Goal: Task Accomplishment & Management: Complete application form

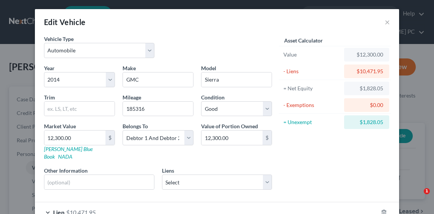
select select "0"
select select "12"
select select "2"
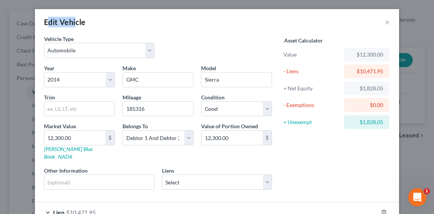
drag, startPoint x: 49, startPoint y: 15, endPoint x: 43, endPoint y: 15, distance: 5.7
click at [43, 15] on div "Edit Vehicle ×" at bounding box center [217, 22] width 364 height 26
drag, startPoint x: 43, startPoint y: 15, endPoint x: 43, endPoint y: 20, distance: 4.6
click at [44, 20] on div "Edit Vehicle" at bounding box center [65, 22] width 42 height 11
drag, startPoint x: 42, startPoint y: 20, endPoint x: 86, endPoint y: 28, distance: 45.0
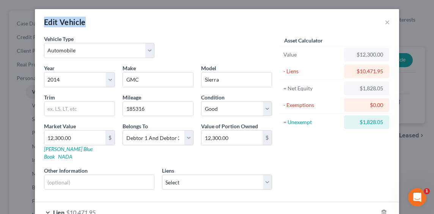
click at [86, 28] on div "Edit Vehicle ×" at bounding box center [217, 22] width 364 height 26
click at [87, 26] on div "Edit Vehicle ×" at bounding box center [217, 22] width 364 height 26
click at [85, 23] on div "Edit Vehicle ×" at bounding box center [217, 22] width 364 height 26
click at [83, 23] on div "Edit Vehicle ×" at bounding box center [217, 22] width 364 height 26
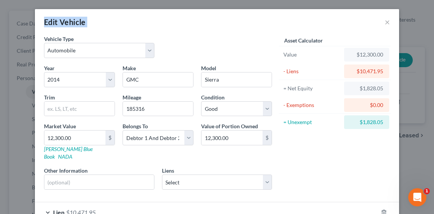
click at [83, 23] on div "Edit Vehicle ×" at bounding box center [217, 22] width 364 height 26
click at [80, 23] on div "Edit Vehicle" at bounding box center [65, 22] width 42 height 11
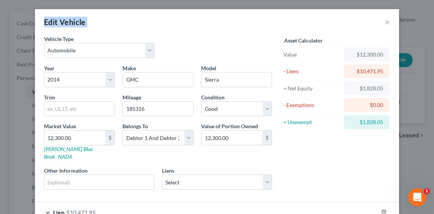
click at [80, 23] on div "Edit Vehicle" at bounding box center [65, 22] width 42 height 11
drag, startPoint x: 80, startPoint y: 23, endPoint x: 74, endPoint y: 23, distance: 5.3
click at [76, 23] on div "Edit Vehicle" at bounding box center [65, 22] width 42 height 11
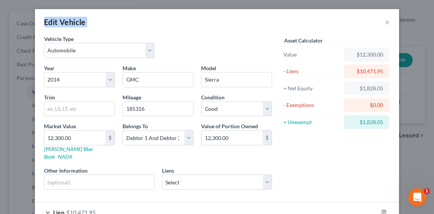
click at [59, 23] on div "Edit Vehicle" at bounding box center [65, 22] width 42 height 11
drag, startPoint x: 59, startPoint y: 23, endPoint x: 55, endPoint y: 23, distance: 4.2
click at [55, 23] on div "Edit Vehicle" at bounding box center [65, 22] width 42 height 11
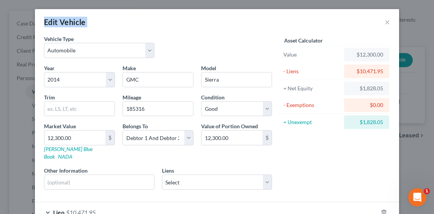
click at [50, 23] on div "Edit Vehicle" at bounding box center [65, 22] width 42 height 11
drag, startPoint x: 50, startPoint y: 23, endPoint x: 154, endPoint y: 23, distance: 104.0
click at [154, 23] on div "Edit Vehicle ×" at bounding box center [217, 22] width 364 height 26
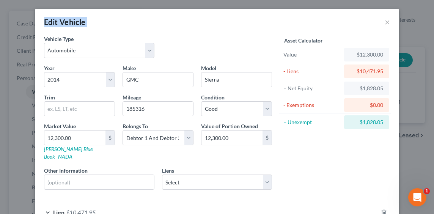
click at [71, 19] on div "Edit Vehicle" at bounding box center [65, 22] width 42 height 11
click at [97, 28] on div "Edit Vehicle ×" at bounding box center [217, 22] width 364 height 26
click at [69, 24] on div "Edit Vehicle" at bounding box center [65, 22] width 42 height 11
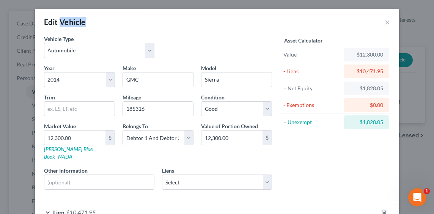
click at [69, 24] on div "Edit Vehicle" at bounding box center [65, 22] width 42 height 11
drag, startPoint x: 69, startPoint y: 24, endPoint x: 54, endPoint y: 19, distance: 15.8
click at [54, 19] on div "Edit Vehicle" at bounding box center [65, 22] width 42 height 11
click at [49, 20] on div "Edit Vehicle" at bounding box center [65, 22] width 42 height 11
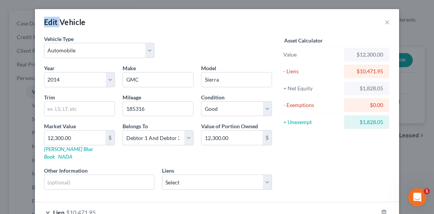
click at [49, 20] on div "Edit Vehicle" at bounding box center [65, 22] width 42 height 11
click at [44, 20] on div "Edit Vehicle" at bounding box center [65, 22] width 42 height 11
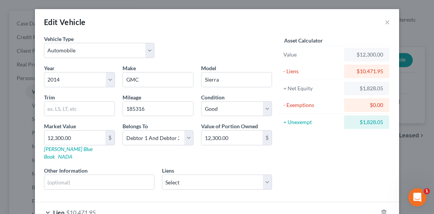
drag, startPoint x: 44, startPoint y: 20, endPoint x: 198, endPoint y: 28, distance: 154.2
click at [198, 28] on div "Edit Vehicle ×" at bounding box center [217, 22] width 364 height 26
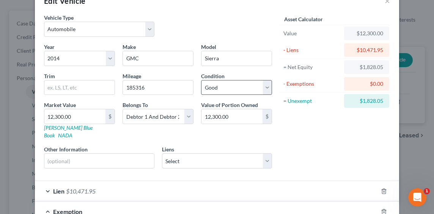
scroll to position [38, 0]
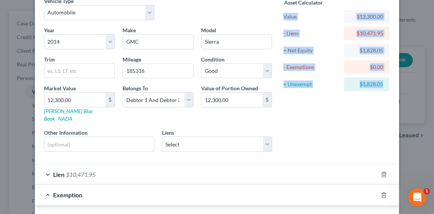
drag, startPoint x: 381, startPoint y: 85, endPoint x: 279, endPoint y: 16, distance: 123.3
click at [280, 16] on div "Asset Calculator Value $12,300.00 - Liens $10,471.95 = Net Equity $1,828.05 - E…" at bounding box center [335, 45] width 110 height 96
click at [283, 16] on div "Value" at bounding box center [311, 17] width 57 height 8
click at [283, 15] on div "Value" at bounding box center [311, 17] width 57 height 8
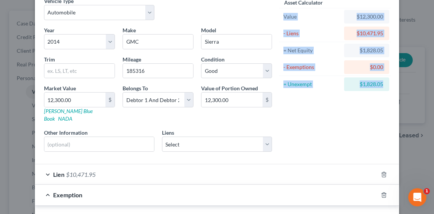
click at [280, 14] on div "Value" at bounding box center [311, 17] width 63 height 14
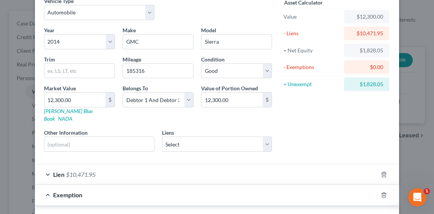
click at [283, 15] on div "Value" at bounding box center [311, 17] width 57 height 8
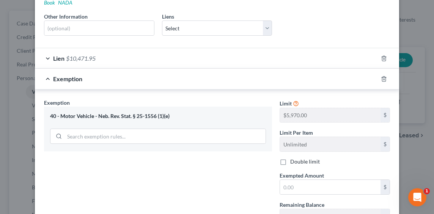
scroll to position [228, 0]
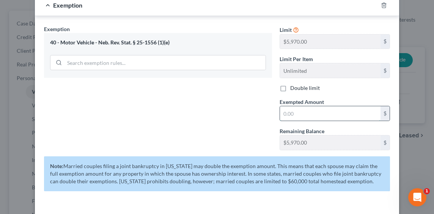
click at [296, 106] on input "text" at bounding box center [330, 113] width 101 height 14
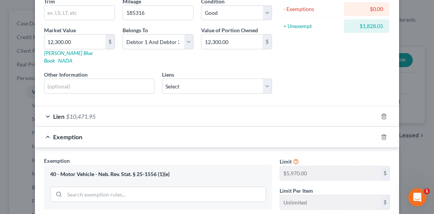
scroll to position [249, 0]
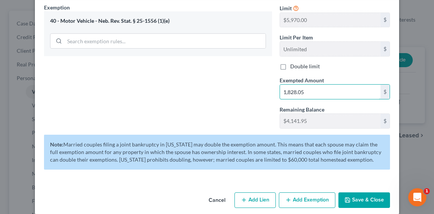
type input "1,828.05"
click at [365, 193] on button "Save & Close" at bounding box center [365, 200] width 52 height 16
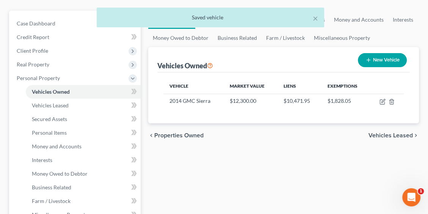
click at [387, 63] on button "New Vehicle" at bounding box center [382, 60] width 49 height 14
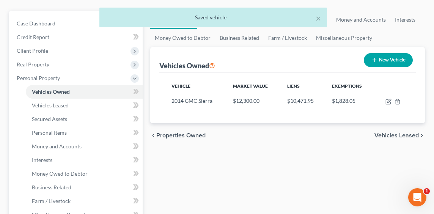
select select "0"
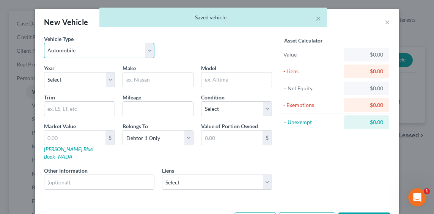
click at [80, 55] on select "Select Automobile Truck Trailer Watercraft Aircraft Motor Home Atv Other Vehicle" at bounding box center [99, 50] width 110 height 15
click at [376, 23] on div "× Saved vehicle" at bounding box center [213, 20] width 434 height 24
click at [383, 21] on div "× Saved vehicle" at bounding box center [213, 20] width 434 height 24
click at [384, 21] on div "× Saved vehicle" at bounding box center [213, 20] width 434 height 24
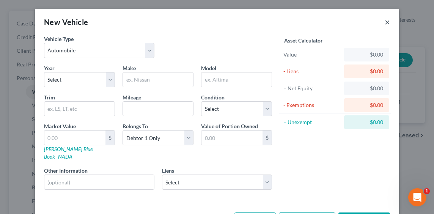
click at [385, 21] on button "×" at bounding box center [387, 21] width 5 height 9
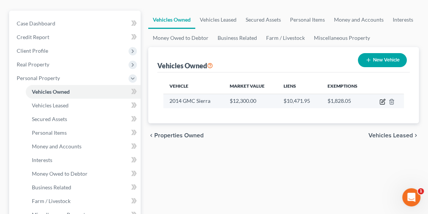
click at [383, 104] on icon "button" at bounding box center [382, 102] width 5 height 5
select select "0"
select select "12"
select select "2"
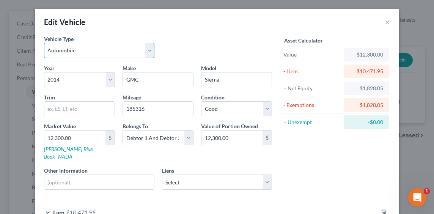
click at [111, 47] on select "Select Automobile Truck Trailer Watercraft Aircraft Motor Home Atv Other Vehicle" at bounding box center [99, 50] width 110 height 15
select select "1"
click at [44, 43] on select "Select Automobile Truck Trailer Watercraft Aircraft Motor Home Atv Other Vehicle" at bounding box center [99, 50] width 110 height 15
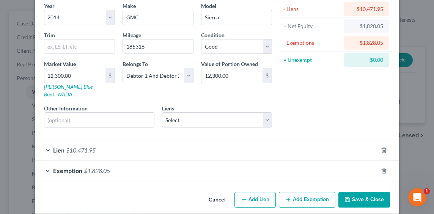
scroll to position [62, 0]
click at [355, 192] on button "Save & Close" at bounding box center [365, 200] width 52 height 16
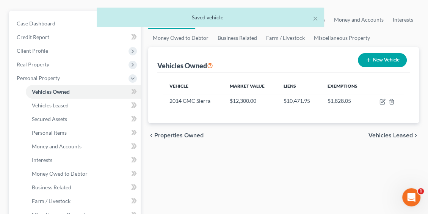
click at [382, 64] on button "New Vehicle" at bounding box center [382, 60] width 49 height 14
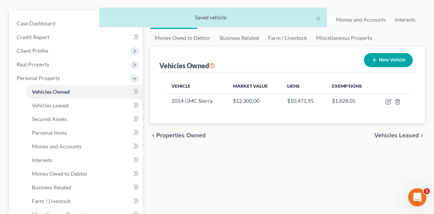
select select "0"
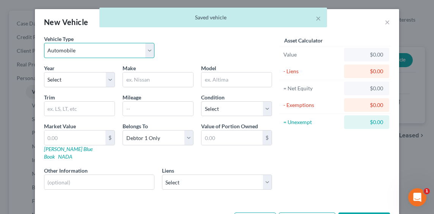
click at [97, 57] on select "Select Automobile Truck Trailer Watercraft Aircraft Motor Home Atv Other Vehicle" at bounding box center [99, 50] width 110 height 15
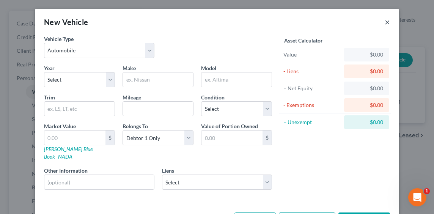
click at [385, 21] on button "×" at bounding box center [387, 21] width 5 height 9
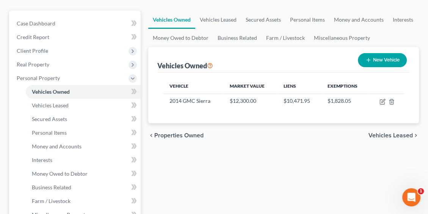
click at [372, 62] on button "New Vehicle" at bounding box center [382, 60] width 49 height 14
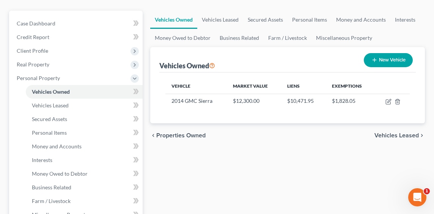
select select "0"
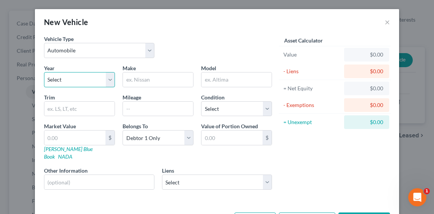
click at [87, 79] on select "Select 2026 2025 2024 2023 2022 2021 2020 2019 2018 2017 2016 2015 2014 2013 20…" at bounding box center [79, 79] width 71 height 15
select select "12"
click at [44, 72] on select "Select 2026 2025 2024 2023 2022 2021 2020 2019 2018 2017 2016 2015 2014 2013 20…" at bounding box center [79, 79] width 71 height 15
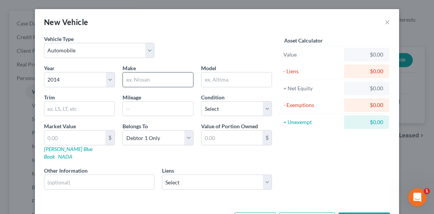
click at [135, 77] on input "text" at bounding box center [158, 79] width 70 height 14
type input "Ford"
click at [216, 76] on input "text" at bounding box center [237, 79] width 70 height 14
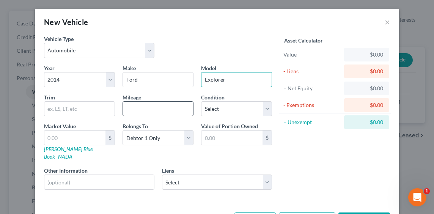
type input "Explorer"
click at [156, 115] on input "text" at bounding box center [158, 109] width 70 height 14
type input "99964.5"
click at [218, 52] on div "Vehicle Type Select Automobile Truck Trailer Watercraft Aircraft Motor Home Atv…" at bounding box center [158, 49] width 236 height 29
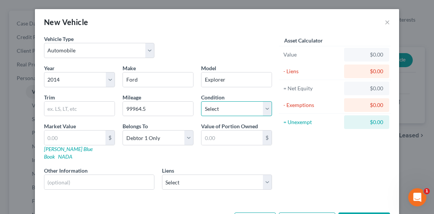
click at [246, 103] on select "Select Excellent Very Good Good Fair Poor" at bounding box center [236, 108] width 71 height 15
select select "2"
click at [201, 101] on select "Select Excellent Very Good Good Fair Poor" at bounding box center [236, 108] width 71 height 15
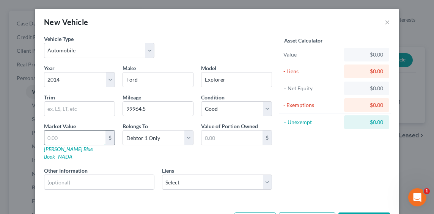
click at [89, 139] on input "text" at bounding box center [74, 138] width 61 height 14
type input "9"
type input "9.00"
type input "90"
type input "90.00"
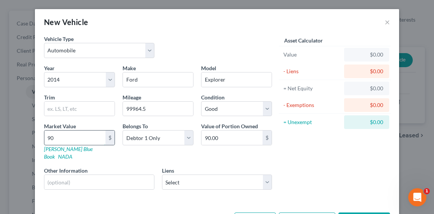
type input "902"
type input "902.00"
type input "90220"
type input "90,220.00"
type input "90,22020"
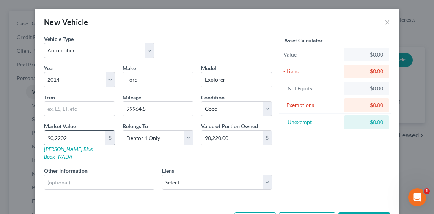
type input "9,022,020.00"
type input "9,022,02"
type input "902,202.00"
type input "902,20"
type input "90,220.00"
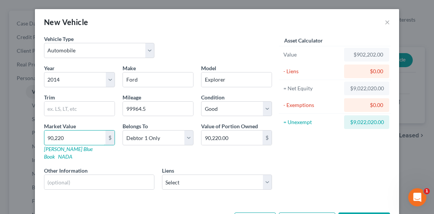
type input "90,22"
type input "9,022.00"
type input "9,02"
type input "902.00"
type input "90"
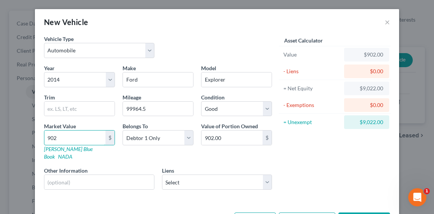
type input "90.00"
type input "900"
type input "900.00"
type input "9000"
type input "9,000.00"
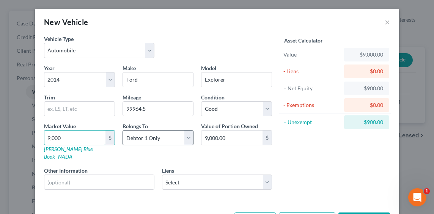
type input "9,000"
click at [183, 139] on select "Select Debtor 1 Only Debtor 2 Only Debtor 1 And Debtor 2 Only At Least One Of T…" at bounding box center [158, 137] width 71 height 15
select select "2"
click at [123, 130] on select "Select Debtor 1 Only Debtor 2 Only Debtor 1 And Debtor 2 Only At Least One Of T…" at bounding box center [158, 137] width 71 height 15
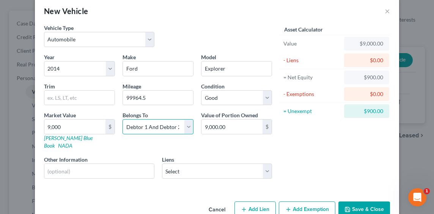
scroll to position [21, 0]
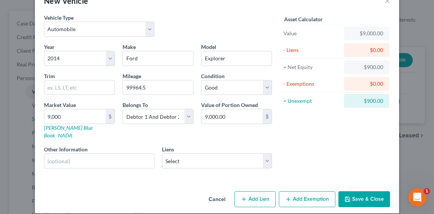
click at [305, 191] on button "Add Exemption" at bounding box center [307, 199] width 57 height 16
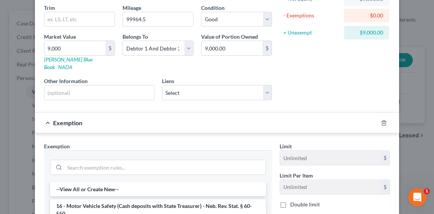
scroll to position [135, 0]
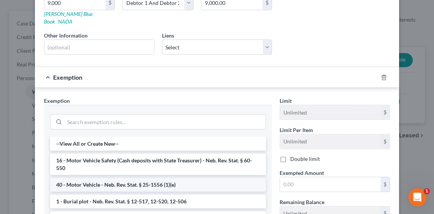
click at [107, 178] on li "40 - Motor Vehicle - Neb. Rev. Stat. § 25-1556 (1)(e)" at bounding box center [158, 185] width 216 height 14
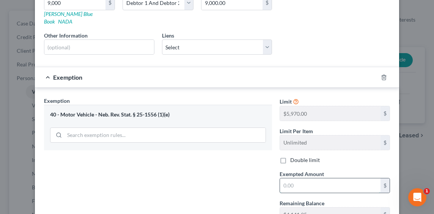
click at [318, 179] on input "text" at bounding box center [330, 185] width 101 height 14
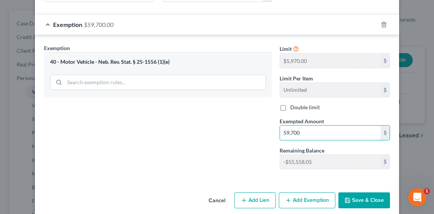
scroll to position [188, 0]
click at [240, 154] on div "Exemption Set must be selected for CA. Exemption * 40 - Motor Vehicle - Neb. Re…" at bounding box center [158, 109] width 236 height 131
click at [299, 125] on input "59,700" at bounding box center [330, 132] width 101 height 14
click at [303, 125] on input "59,700" at bounding box center [330, 132] width 101 height 14
type input "5,970"
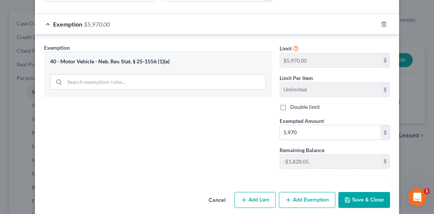
click at [353, 192] on button "Save & Close" at bounding box center [365, 200] width 52 height 16
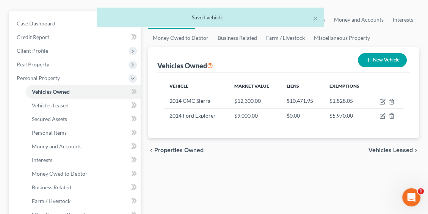
click at [378, 65] on button "New Vehicle" at bounding box center [382, 60] width 49 height 14
select select "0"
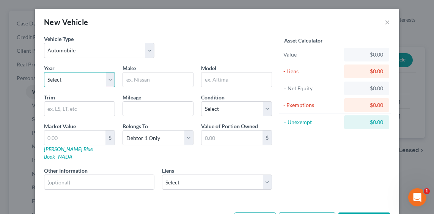
click at [85, 76] on select "Select 2026 2025 2024 2023 2022 2021 2020 2019 2018 2017 2016 2015 2014 2013 20…" at bounding box center [79, 79] width 71 height 15
select select "24"
click at [44, 72] on select "Select 2026 2025 2024 2023 2022 2021 2020 2019 2018 2017 2016 2015 2014 2013 20…" at bounding box center [79, 79] width 71 height 15
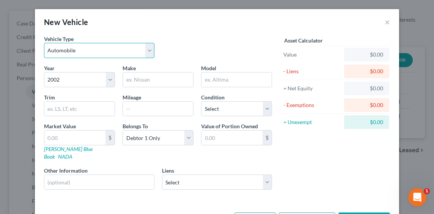
click at [96, 52] on select "Select Automobile Truck Trailer Watercraft Aircraft Motor Home Atv Other Vehicle" at bounding box center [99, 50] width 110 height 15
select select "1"
click at [44, 43] on select "Select Automobile Truck Trailer Watercraft Aircraft Motor Home Atv Other Vehicle" at bounding box center [99, 50] width 110 height 15
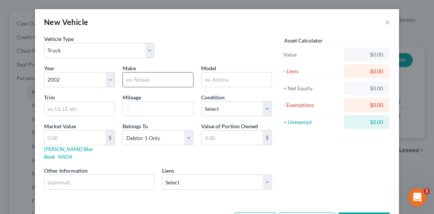
click at [148, 77] on input "text" at bounding box center [158, 79] width 70 height 14
type input "Chevrolet"
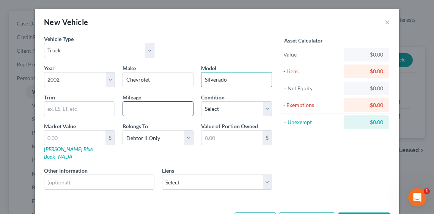
type input "Silverado"
click at [150, 114] on input "text" at bounding box center [158, 109] width 70 height 14
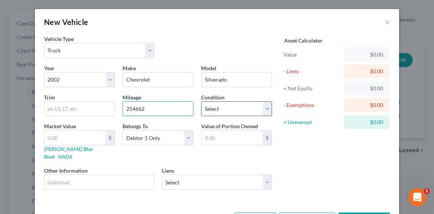
type input "254662"
click at [250, 107] on select "Select Excellent Very Good Good Fair Poor" at bounding box center [236, 108] width 71 height 15
select select "4"
click at [201, 101] on select "Select Excellent Very Good Good Fair Poor" at bounding box center [236, 108] width 71 height 15
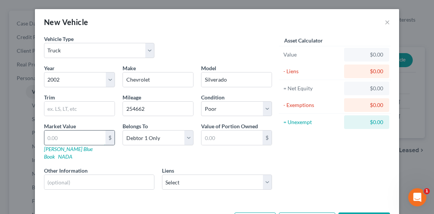
click at [61, 138] on input "text" at bounding box center [74, 138] width 61 height 14
type input "1"
type input "1.00"
type input "10"
type input "10.00"
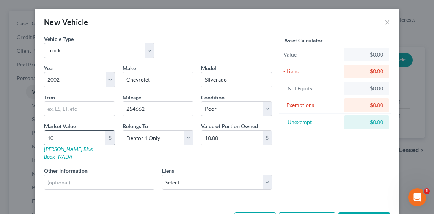
type input "100"
type input "100.00"
type input "1000"
type input "1,000.00"
type input "1,000"
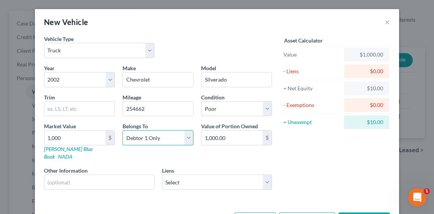
click at [142, 136] on select "Select Debtor 1 Only Debtor 2 Only Debtor 1 And Debtor 2 Only At Least One Of T…" at bounding box center [158, 137] width 71 height 15
select select "2"
click at [123, 130] on select "Select Debtor 1 Only Debtor 2 Only Debtor 1 And Debtor 2 Only At Least One Of T…" at bounding box center [158, 137] width 71 height 15
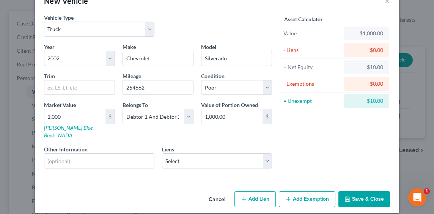
click at [301, 191] on button "Add Exemption" at bounding box center [307, 199] width 57 height 16
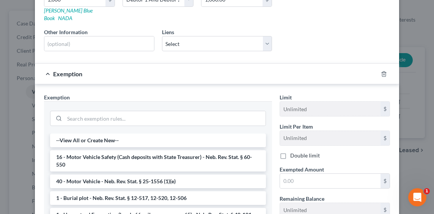
scroll to position [173, 0]
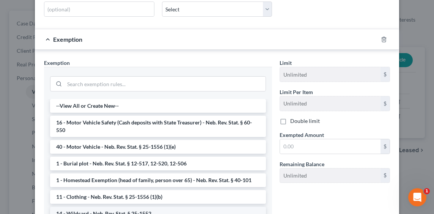
click at [138, 207] on li "14 - Wildcard - Neb. Rev. Stat. § 25-1552" at bounding box center [158, 214] width 216 height 14
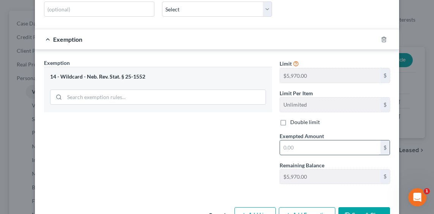
click at [313, 141] on input "text" at bounding box center [330, 147] width 101 height 14
type input "10.00"
click at [188, 126] on div "Exemption Set must be selected for CA. Exemption * 14 - Wildcard - Neb. Rev. St…" at bounding box center [158, 124] width 236 height 131
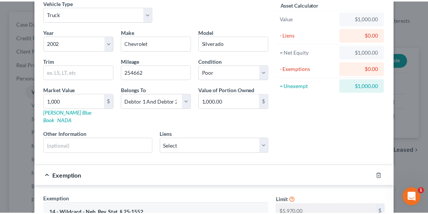
scroll to position [188, 0]
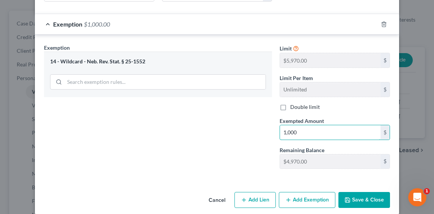
type input "1,000"
click at [358, 192] on button "Save & Close" at bounding box center [365, 200] width 52 height 16
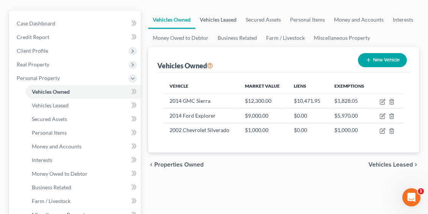
click at [234, 20] on link "Vehicles Leased" at bounding box center [218, 20] width 46 height 18
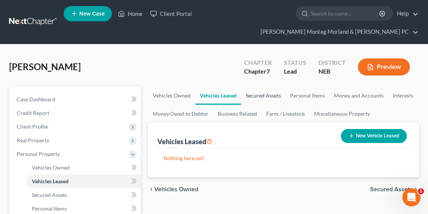
click at [273, 91] on link "Secured Assets" at bounding box center [263, 96] width 44 height 18
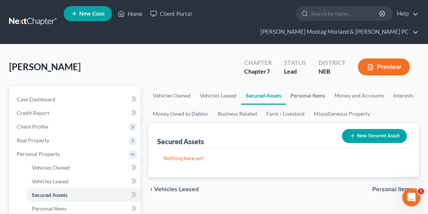
click at [324, 96] on link "Personal Items" at bounding box center [308, 96] width 44 height 18
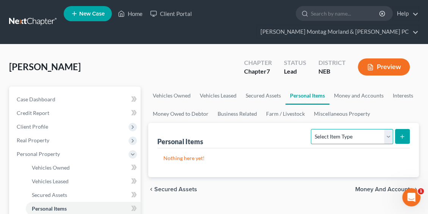
click at [370, 141] on select "Select Item Type Clothing Collectibles Of Value Electronics Firearms Household …" at bounding box center [352, 136] width 82 height 15
select select "household_goods"
click at [312, 129] on select "Select Item Type Clothing Collectibles Of Value Electronics Firearms Household …" at bounding box center [352, 136] width 82 height 15
click at [404, 135] on icon "submit" at bounding box center [403, 137] width 6 height 6
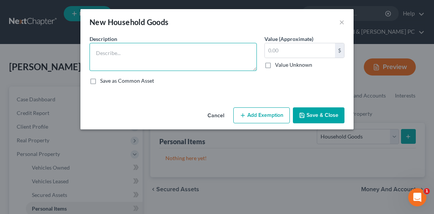
click at [179, 64] on textarea at bounding box center [173, 57] width 167 height 28
type textarea "Furniture, appliances"
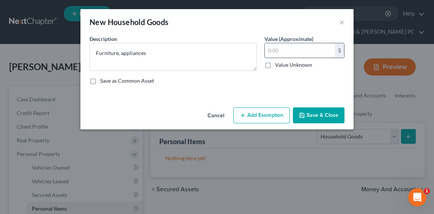
click at [287, 50] on input "text" at bounding box center [300, 50] width 70 height 14
type input "3,000"
click at [316, 118] on button "Save & Close" at bounding box center [319, 115] width 52 height 16
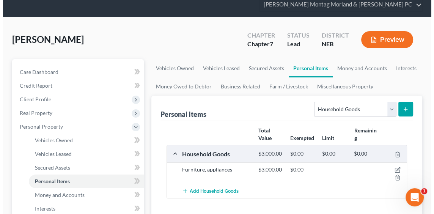
scroll to position [76, 0]
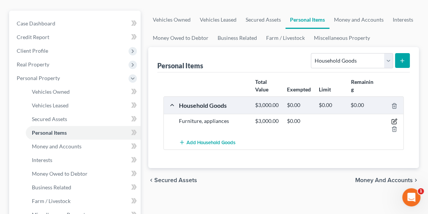
click at [395, 121] on icon "button" at bounding box center [395, 120] width 3 height 3
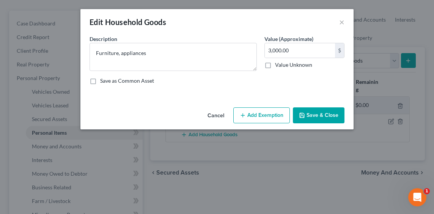
click at [265, 116] on button "Add Exemption" at bounding box center [261, 115] width 57 height 16
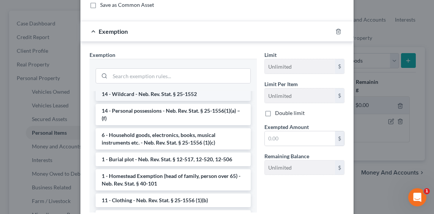
scroll to position [38, 0]
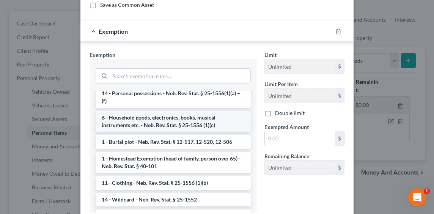
click at [183, 123] on li "6 - Household goods, electronics, books, musical instruments etc. - Neb. Rev. S…" at bounding box center [173, 121] width 155 height 21
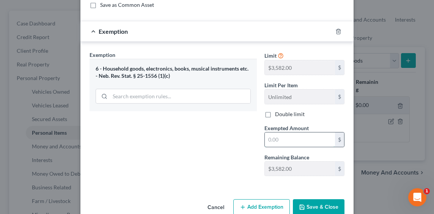
click at [308, 140] on input "text" at bounding box center [300, 139] width 70 height 14
type input "3,000"
click at [311, 206] on button "Save & Close" at bounding box center [319, 207] width 52 height 16
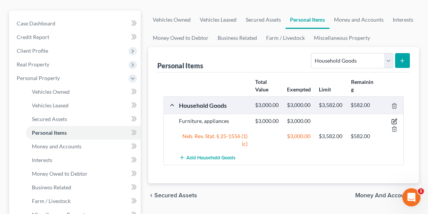
click at [393, 120] on icon "button" at bounding box center [394, 122] width 5 height 5
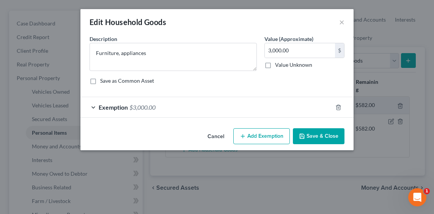
click at [102, 112] on div "Exemption $3,000.00" at bounding box center [206, 107] width 252 height 20
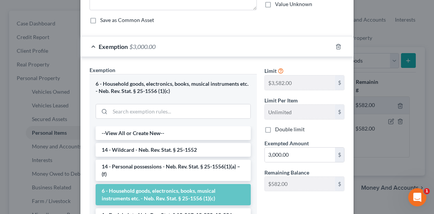
scroll to position [0, 0]
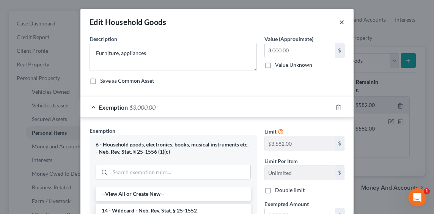
click at [339, 20] on button "×" at bounding box center [341, 21] width 5 height 9
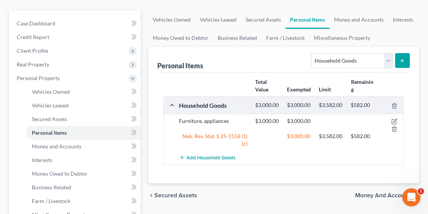
click at [396, 64] on button "submit" at bounding box center [402, 60] width 15 height 15
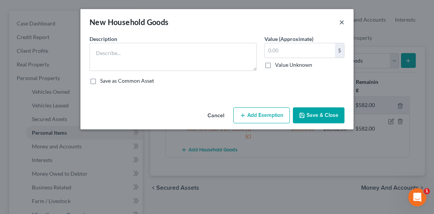
click at [342, 24] on button "×" at bounding box center [341, 21] width 5 height 9
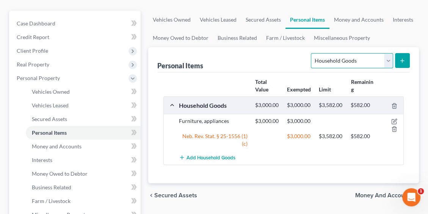
click at [387, 59] on select "Select Item Type Clothing Collectibles Of Value Electronics Firearms Household …" at bounding box center [352, 60] width 82 height 15
select select "electronics"
click at [312, 53] on select "Select Item Type Clothing Collectibles Of Value Electronics Firearms Household …" at bounding box center [352, 60] width 82 height 15
click at [400, 58] on icon "submit" at bounding box center [403, 61] width 6 height 6
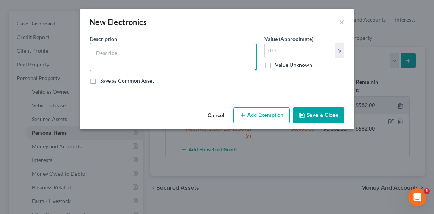
click at [197, 50] on textarea at bounding box center [173, 57] width 167 height 28
type textarea "Tvs, radios"
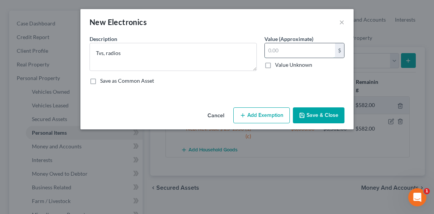
click at [305, 45] on input "text" at bounding box center [300, 50] width 70 height 14
type input "500.00"
click at [270, 108] on button "Add Exemption" at bounding box center [261, 115] width 57 height 16
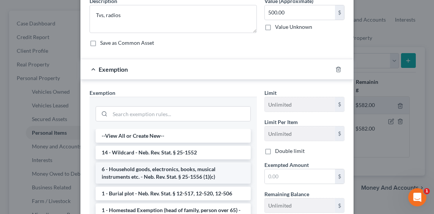
click at [183, 173] on li "6 - Household goods, electronics, books, musical instruments etc. - Neb. Rev. S…" at bounding box center [173, 172] width 155 height 21
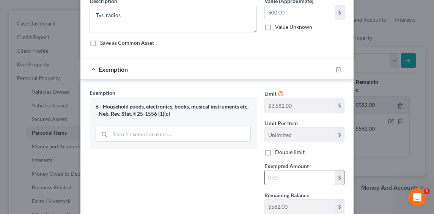
click at [285, 176] on input "text" at bounding box center [300, 177] width 70 height 14
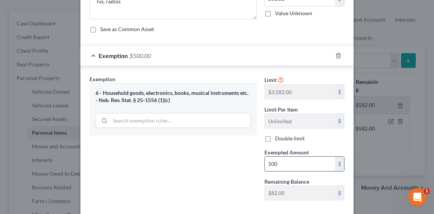
scroll to position [76, 0]
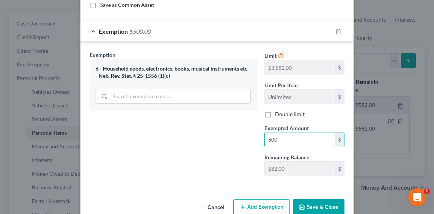
type input "500"
click at [311, 203] on button "Save & Close" at bounding box center [319, 207] width 52 height 16
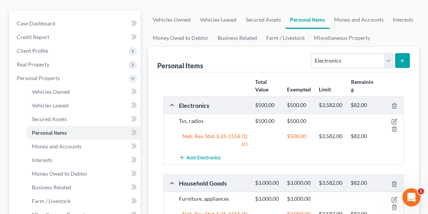
click at [403, 62] on icon "submit" at bounding box center [403, 61] width 6 height 6
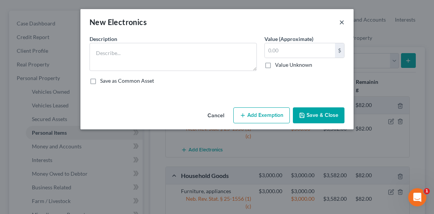
click at [343, 22] on button "×" at bounding box center [341, 21] width 5 height 9
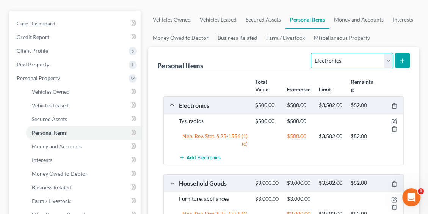
click at [364, 55] on select "Select Item Type Clothing Collectibles Of Value Electronics Firearms Household …" at bounding box center [352, 60] width 82 height 15
select select "collectibles_of_value"
click at [312, 53] on select "Select Item Type Clothing Collectibles Of Value Electronics Firearms Household …" at bounding box center [352, 60] width 82 height 15
click at [406, 59] on button "submit" at bounding box center [402, 60] width 15 height 15
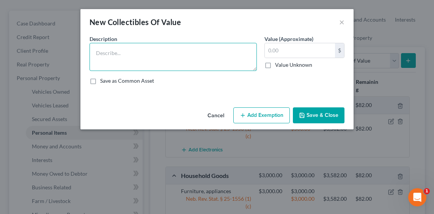
click at [154, 61] on textarea at bounding box center [173, 57] width 167 height 28
click at [105, 52] on textarea "Bicicle" at bounding box center [173, 57] width 167 height 28
type textarea "Bicycle"
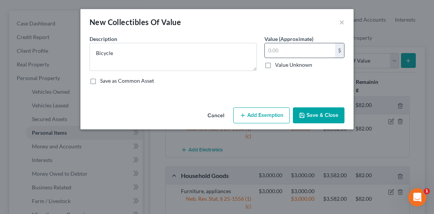
click at [335, 53] on input "text" at bounding box center [300, 50] width 70 height 14
type input "100.00"
click at [274, 117] on button "Add Exemption" at bounding box center [261, 115] width 57 height 16
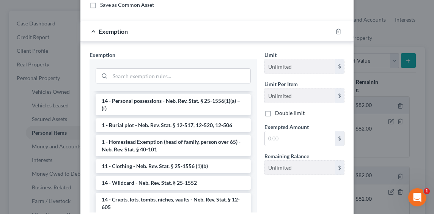
scroll to position [0, 0]
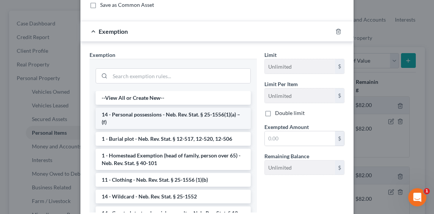
click at [199, 123] on li "14 - Personal possessions - Neb. Rev. Stat. § 25-1556(1)(a) – (f)" at bounding box center [173, 118] width 155 height 21
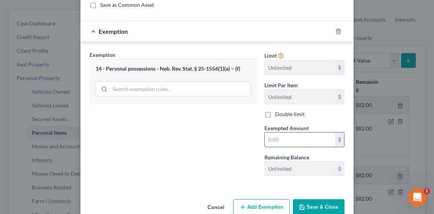
click at [284, 138] on input "text" at bounding box center [300, 139] width 70 height 14
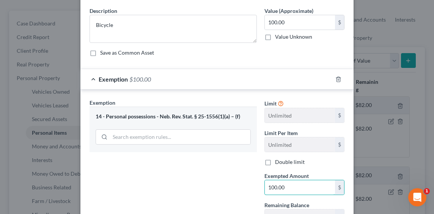
scroll to position [76, 0]
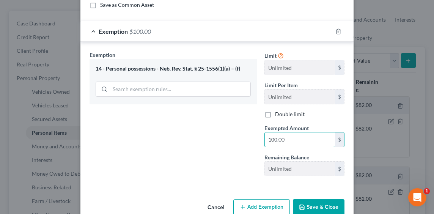
type input "100.00"
click at [328, 201] on button "Save & Close" at bounding box center [319, 207] width 52 height 16
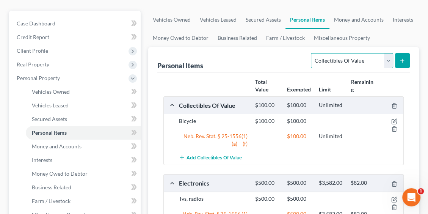
click at [381, 64] on select "Select Item Type Clothing Collectibles Of Value Electronics Firearms Household …" at bounding box center [352, 60] width 82 height 15
select select "clothing"
click at [312, 53] on select "Select Item Type Clothing Collectibles Of Value Electronics Firearms Household …" at bounding box center [352, 60] width 82 height 15
click at [406, 59] on button "submit" at bounding box center [402, 60] width 15 height 15
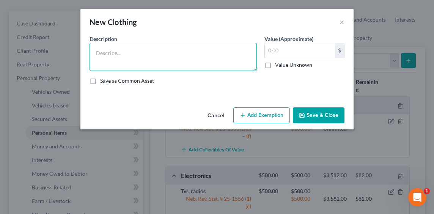
click at [186, 60] on textarea at bounding box center [173, 57] width 167 height 28
type textarea "Clothing"
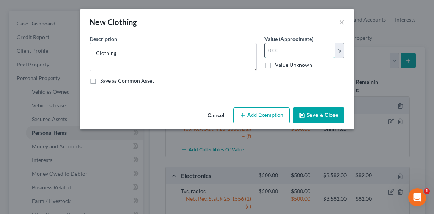
click at [285, 53] on input "text" at bounding box center [300, 50] width 70 height 14
type input "500.00"
click at [250, 118] on button "Add Exemption" at bounding box center [261, 115] width 57 height 16
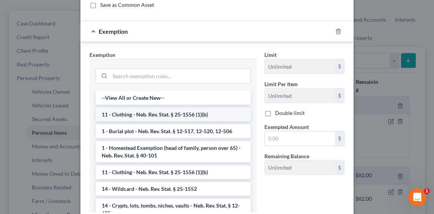
click at [183, 116] on li "11 - Clothing - Neb. Rev. Stat. § 25-1556 (1)(b)" at bounding box center [173, 115] width 155 height 14
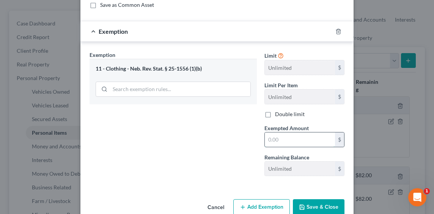
click at [300, 135] on input "text" at bounding box center [300, 139] width 70 height 14
type input "500.00"
click at [321, 205] on button "Save & Close" at bounding box center [319, 207] width 52 height 16
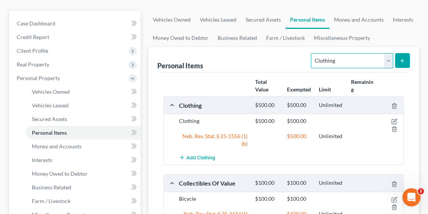
click at [373, 66] on select "Select Item Type Clothing Collectibles Of Value Electronics Firearms Household …" at bounding box center [352, 60] width 82 height 15
select select "sports_and_hobby_equipment"
click at [312, 53] on select "Select Item Type Clothing Collectibles Of Value Electronics Firearms Household …" at bounding box center [352, 60] width 82 height 15
click at [397, 57] on button "submit" at bounding box center [402, 60] width 15 height 15
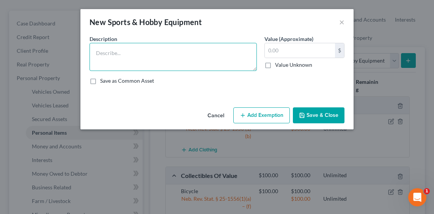
click at [161, 46] on textarea at bounding box center [173, 57] width 167 height 28
type textarea "Saw & drills"
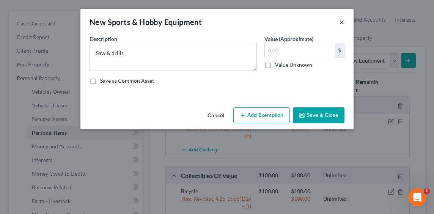
click at [343, 23] on button "×" at bounding box center [341, 21] width 5 height 9
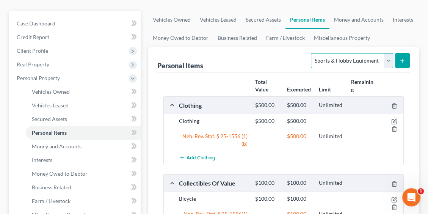
click at [363, 65] on select "Select Item Type Clothing Collectibles Of Value Electronics Firearms Household …" at bounding box center [352, 60] width 82 height 15
select select "firearms"
click at [312, 53] on select "Select Item Type Clothing Collectibles Of Value Electronics Firearms Household …" at bounding box center [352, 60] width 82 height 15
click at [404, 58] on icon "submit" at bounding box center [403, 61] width 6 height 6
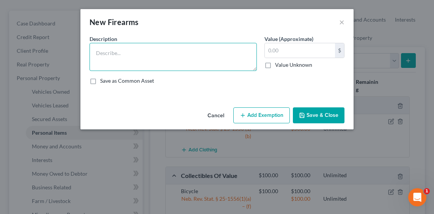
click at [180, 59] on textarea at bounding box center [173, 57] width 167 height 28
type textarea "50 Caliber blackpowder pistol"
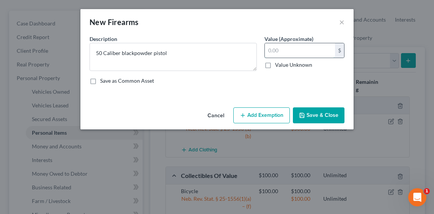
click at [299, 52] on input "text" at bounding box center [300, 50] width 70 height 14
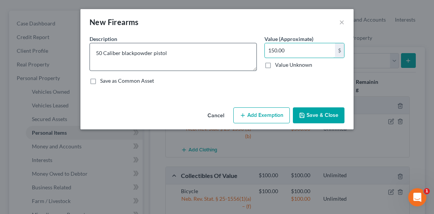
type input "150.00"
click at [217, 65] on textarea "50 Caliber black powder pistol" at bounding box center [173, 57] width 167 height 28
type textarea "50 Caliber black powder pistol"
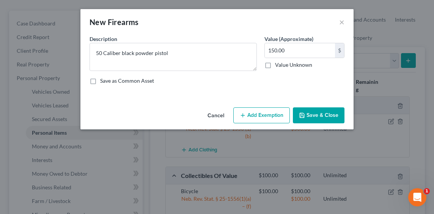
click at [255, 118] on button "Add Exemption" at bounding box center [261, 115] width 57 height 16
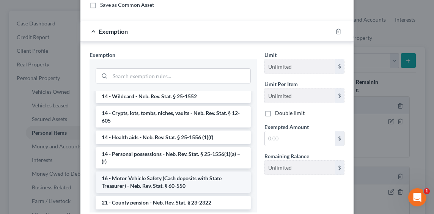
scroll to position [38, 0]
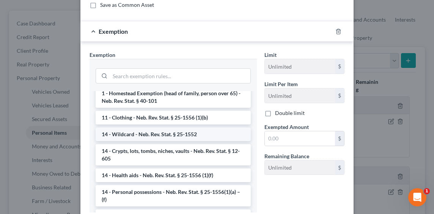
click at [184, 131] on li "14 - Wildcard - Neb. Rev. Stat. § 25-1552" at bounding box center [173, 135] width 155 height 14
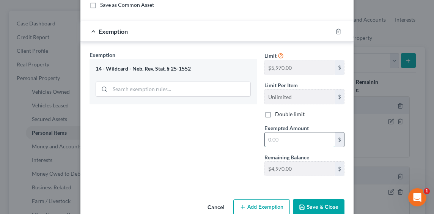
click at [299, 142] on input "text" at bounding box center [300, 139] width 70 height 14
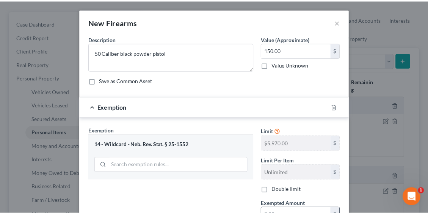
scroll to position [76, 0]
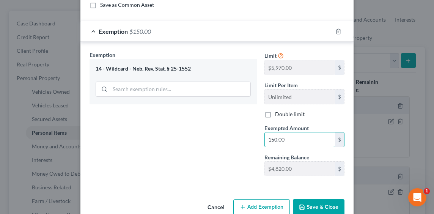
type input "150.00"
click at [325, 206] on button "Save & Close" at bounding box center [319, 207] width 52 height 16
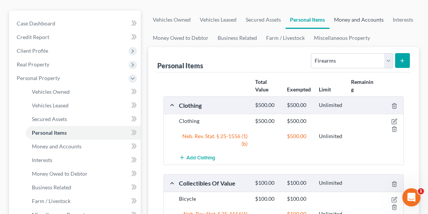
click at [356, 17] on link "Money and Accounts" at bounding box center [359, 20] width 59 height 18
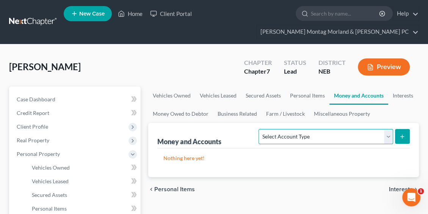
click at [369, 139] on select "Select Account Type Brokerage Cash on Hand Certificates of Deposit Checking Acc…" at bounding box center [326, 136] width 134 height 15
click at [260, 126] on div "Select Account Type Brokerage Cash on Hand Certificates of Deposit Checking Acc…" at bounding box center [333, 136] width 154 height 20
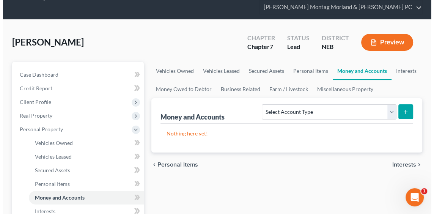
scroll to position [38, 0]
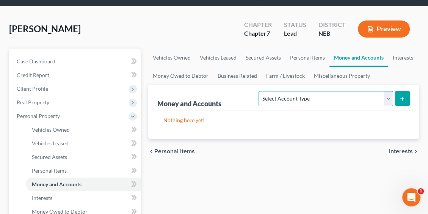
click at [299, 102] on select "Select Account Type Brokerage Cash on Hand Certificates of Deposit Checking Acc…" at bounding box center [326, 98] width 134 height 15
select select "checking"
click at [261, 91] on select "Select Account Type Brokerage Cash on Hand Certificates of Deposit Checking Acc…" at bounding box center [326, 98] width 134 height 15
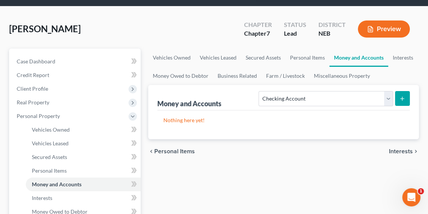
click at [406, 99] on button "submit" at bounding box center [402, 98] width 15 height 15
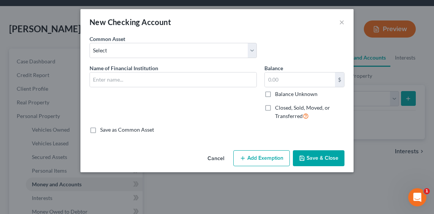
click at [135, 65] on span "Name of Financial Institution" at bounding box center [124, 68] width 69 height 6
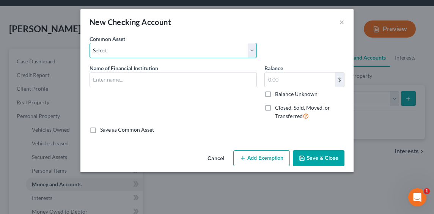
click at [137, 55] on select "Select Pinnacle Bank [PERSON_NAME]" at bounding box center [173, 50] width 167 height 15
click at [90, 43] on select "Select Pinnacle Bank [PERSON_NAME]" at bounding box center [173, 50] width 167 height 15
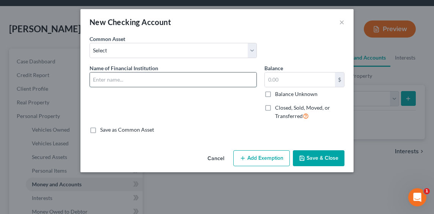
click at [143, 74] on input "text" at bounding box center [173, 79] width 167 height 14
type input "Frontier Bank"
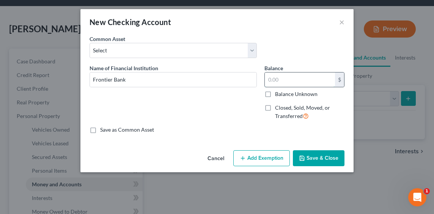
click at [285, 83] on input "text" at bounding box center [300, 79] width 70 height 14
type input "989.96"
click at [255, 156] on button "Add Exemption" at bounding box center [261, 158] width 57 height 16
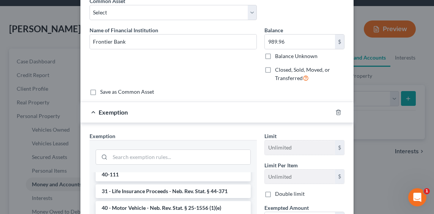
click at [339, 115] on div at bounding box center [342, 112] width 21 height 12
click at [337, 112] on icon "button" at bounding box center [338, 112] width 6 height 6
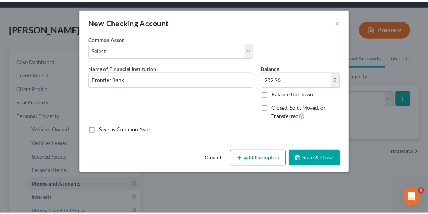
scroll to position [0, 0]
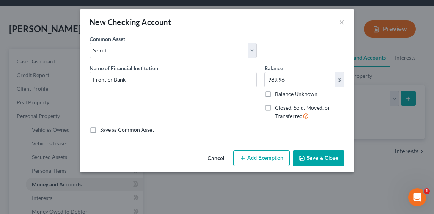
click at [311, 162] on button "Save & Close" at bounding box center [319, 158] width 52 height 16
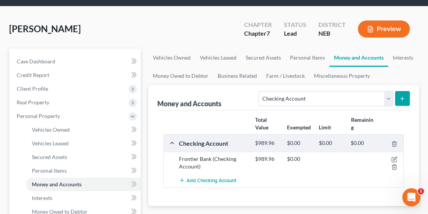
click at [400, 105] on button "submit" at bounding box center [402, 98] width 15 height 15
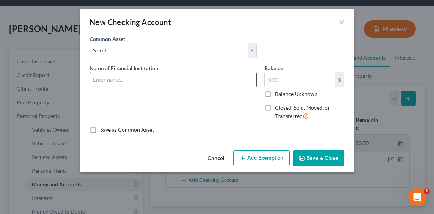
click at [119, 78] on input "text" at bounding box center [173, 79] width 167 height 14
click at [138, 58] on div "Common Asset Select Pinnacle Bank [PERSON_NAME]" at bounding box center [217, 49] width 263 height 29
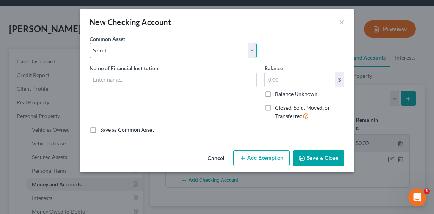
click at [141, 52] on select "Select Pinnacle Bank [PERSON_NAME]" at bounding box center [173, 50] width 167 height 15
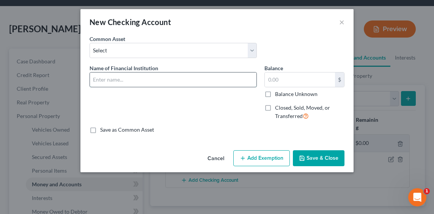
click at [126, 85] on input "text" at bounding box center [173, 79] width 167 height 14
type input "Frontier Bank"
click at [296, 78] on input "text" at bounding box center [300, 79] width 70 height 14
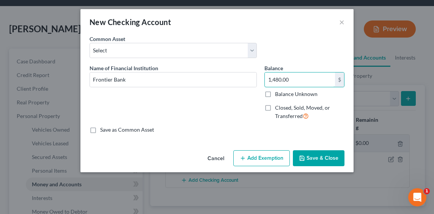
type input "1,480.00"
click at [313, 152] on button "Save & Close" at bounding box center [319, 158] width 52 height 16
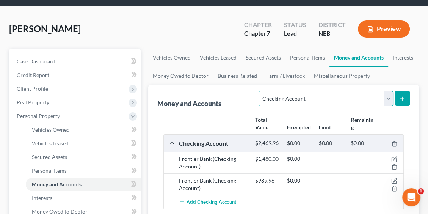
click at [381, 99] on select "Select Account Type Brokerage Cash on Hand Certificates of Deposit Checking Acc…" at bounding box center [326, 98] width 134 height 15
select select "savings"
click at [261, 91] on select "Select Account Type Brokerage Cash on Hand Certificates of Deposit Checking Acc…" at bounding box center [326, 98] width 134 height 15
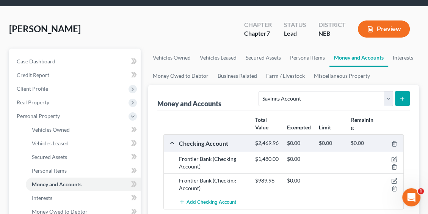
click at [403, 99] on line "submit" at bounding box center [403, 98] width 0 height 3
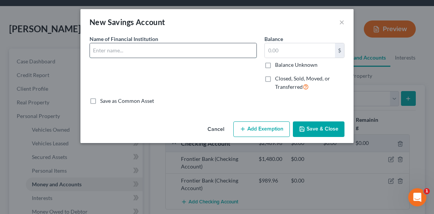
click at [147, 55] on input "text" at bounding box center [173, 50] width 167 height 14
type input "Frontier Bank"
type input "7"
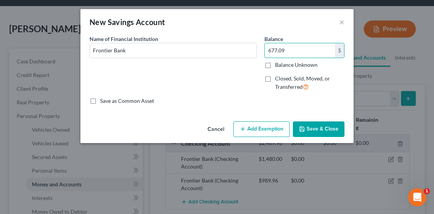
type input "677.09"
click at [335, 131] on button "Save & Close" at bounding box center [319, 129] width 52 height 16
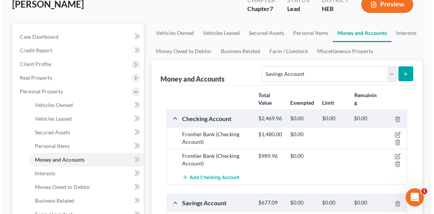
scroll to position [76, 0]
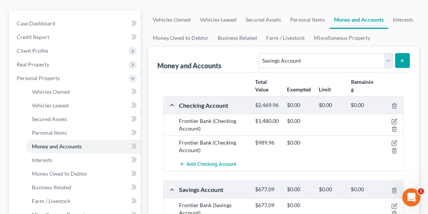
click at [402, 58] on icon "submit" at bounding box center [403, 61] width 6 height 6
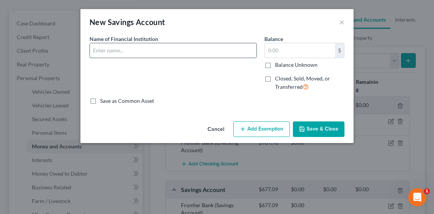
click at [135, 46] on input "text" at bounding box center [173, 50] width 167 height 14
type input "Frontier Bank"
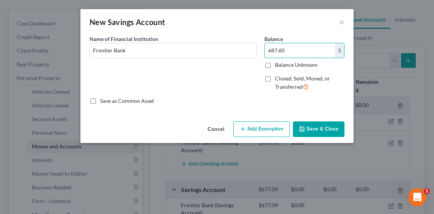
type input "687.60"
click at [313, 121] on button "Save & Close" at bounding box center [319, 129] width 52 height 16
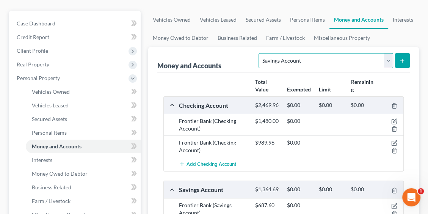
click at [349, 59] on select "Select Account Type Brokerage Cash on Hand Certificates of Deposit Checking Acc…" at bounding box center [326, 60] width 134 height 15
select select "checking"
click at [261, 53] on select "Select Account Type Brokerage Cash on Hand Certificates of Deposit Checking Acc…" at bounding box center [326, 60] width 134 height 15
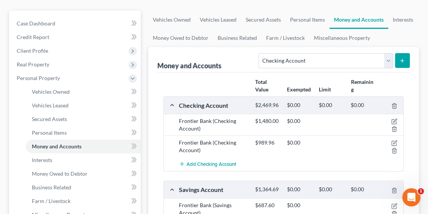
click at [408, 60] on button "submit" at bounding box center [402, 60] width 15 height 15
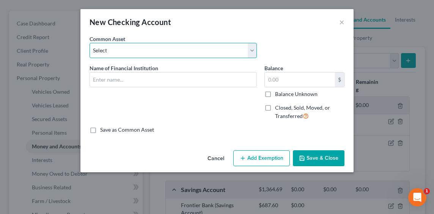
click at [138, 52] on select "Select Pinnacle Bank [PERSON_NAME]" at bounding box center [173, 50] width 167 height 15
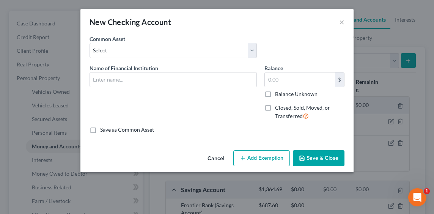
click at [126, 99] on div "Name of Financial Institution *" at bounding box center [173, 95] width 175 height 62
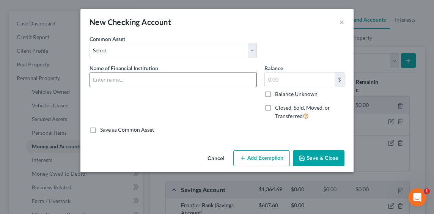
click at [127, 79] on input "text" at bounding box center [173, 79] width 167 height 14
type input "Frontier Bank"
click at [302, 73] on input "text" at bounding box center [300, 79] width 70 height 14
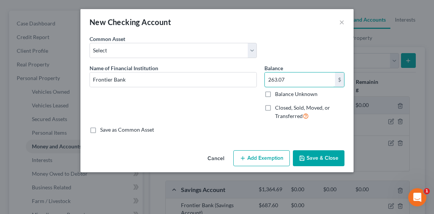
type input "263.07"
click at [314, 157] on button "Save & Close" at bounding box center [319, 158] width 52 height 16
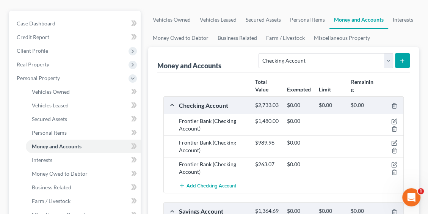
click at [398, 63] on button "submit" at bounding box center [402, 60] width 15 height 15
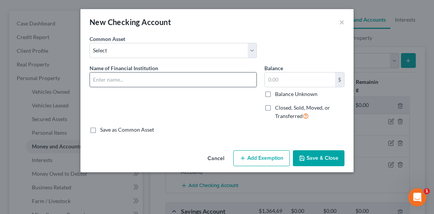
click at [133, 73] on input "text" at bounding box center [173, 79] width 167 height 14
type input "First National Bank of Omaha"
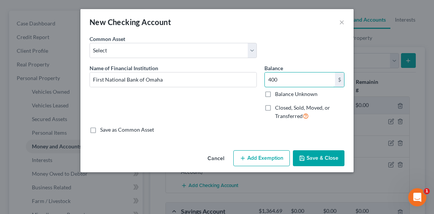
type input "400"
click at [319, 152] on button "Save & Close" at bounding box center [319, 158] width 52 height 16
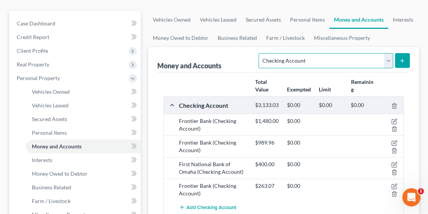
click at [379, 65] on select "Select Account Type Brokerage Cash on Hand Certificates of Deposit Checking Acc…" at bounding box center [326, 60] width 134 height 15
select select "cash_on_hand"
click at [261, 53] on select "Select Account Type Brokerage Cash on Hand Certificates of Deposit Checking Acc…" at bounding box center [326, 60] width 134 height 15
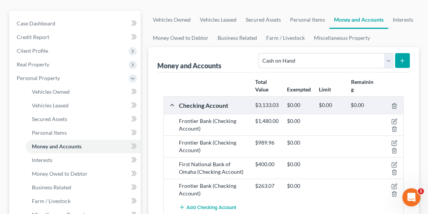
click at [401, 60] on icon "submit" at bounding box center [403, 61] width 6 height 6
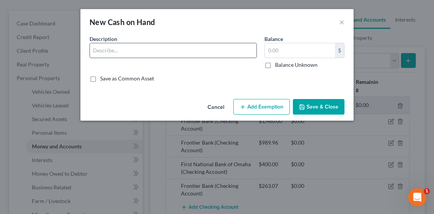
click at [167, 47] on input "text" at bounding box center [173, 50] width 167 height 14
type input "Cash on hand"
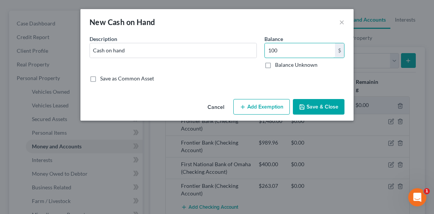
type input "100"
click at [311, 104] on button "Save & Close" at bounding box center [319, 107] width 52 height 16
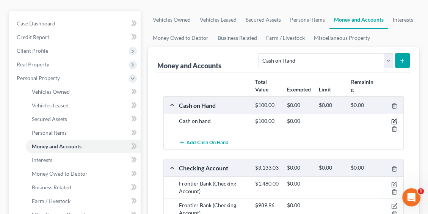
click at [395, 121] on icon "button" at bounding box center [395, 120] width 3 height 3
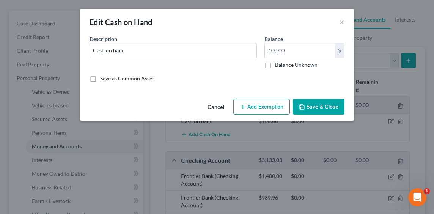
click at [257, 102] on button "Add Exemption" at bounding box center [261, 107] width 57 height 16
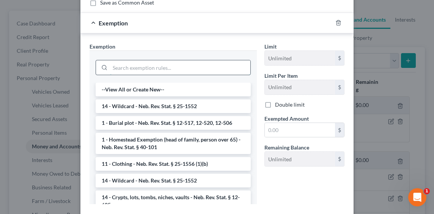
click at [132, 72] on input "search" at bounding box center [180, 67] width 140 height 14
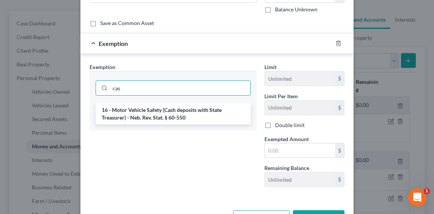
scroll to position [38, 0]
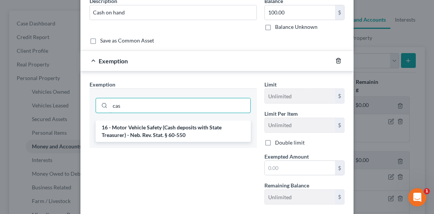
type input "cas"
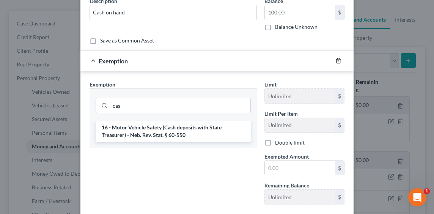
drag, startPoint x: 335, startPoint y: 59, endPoint x: 329, endPoint y: 59, distance: 6.1
click at [336, 59] on polyline "button" at bounding box center [338, 59] width 5 height 0
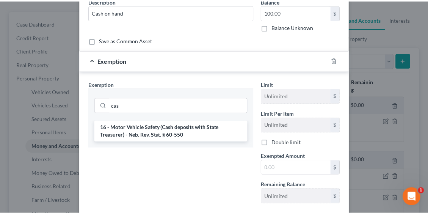
scroll to position [0, 0]
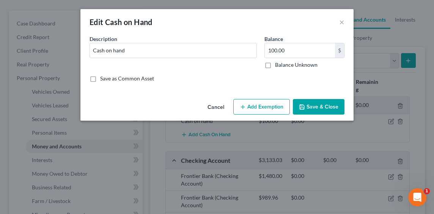
click at [324, 108] on button "Save & Close" at bounding box center [319, 107] width 52 height 16
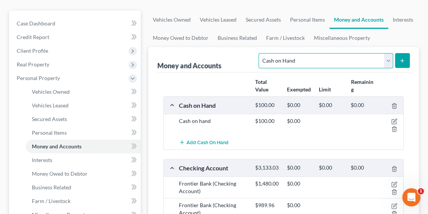
click at [359, 61] on select "Select Account Type Brokerage Cash on Hand Certificates of Deposit Checking Acc…" at bounding box center [326, 60] width 134 height 15
click at [317, 57] on select "Select Account Type Brokerage Cash on Hand Certificates of Deposit Checking Acc…" at bounding box center [326, 60] width 134 height 15
click at [261, 53] on select "Select Account Type Brokerage Cash on Hand Certificates of Deposit Checking Acc…" at bounding box center [326, 60] width 134 height 15
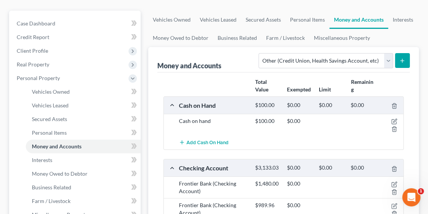
click at [406, 61] on button "submit" at bounding box center [402, 60] width 15 height 15
click at [402, 59] on icon "submit" at bounding box center [403, 61] width 6 height 6
click at [401, 58] on icon "submit" at bounding box center [403, 61] width 6 height 6
click at [351, 64] on select "Select Account Type Brokerage Cash on Hand Certificates of Deposit Checking Acc…" at bounding box center [326, 60] width 134 height 15
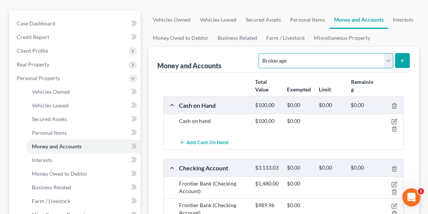
click at [261, 53] on select "Select Account Type Brokerage Cash on Hand Certificates of Deposit Checking Acc…" at bounding box center [326, 60] width 134 height 15
click at [394, 63] on form "Select Account Type Brokerage Cash on Hand Certificates of Deposit Checking Acc…" at bounding box center [334, 61] width 151 height 16
click at [401, 59] on icon "submit" at bounding box center [403, 61] width 6 height 6
click at [357, 64] on select "Select Account Type Brokerage Cash on Hand Certificates of Deposit Checking Acc…" at bounding box center [326, 60] width 134 height 15
select select "safe_deposit_box"
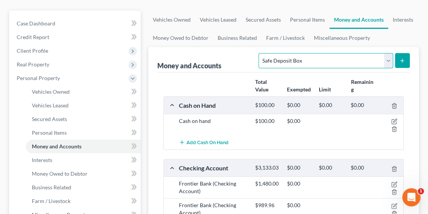
click at [261, 53] on select "Select Account Type Brokerage Cash on Hand Certificates of Deposit Checking Acc…" at bounding box center [326, 60] width 134 height 15
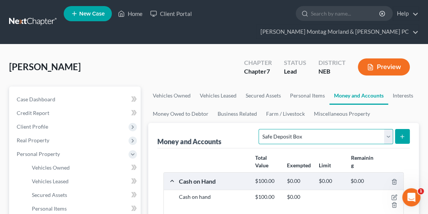
scroll to position [76, 0]
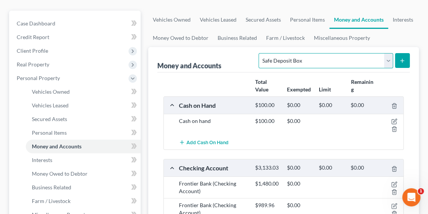
click at [372, 56] on select "Select Account Type Brokerage Cash on Hand Certificates of Deposit Checking Acc…" at bounding box center [326, 60] width 134 height 15
click at [238, 82] on div "Total Value Exempted Limit Remaining" at bounding box center [284, 86] width 248 height 21
click at [396, 20] on link "Interests" at bounding box center [404, 20] width 30 height 18
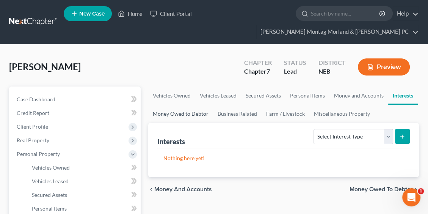
click at [183, 113] on link "Money Owed to Debtor" at bounding box center [180, 114] width 65 height 18
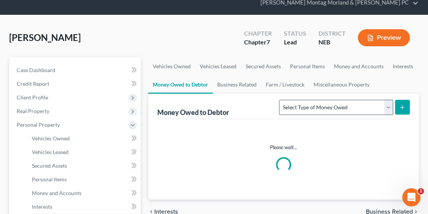
scroll to position [76, 0]
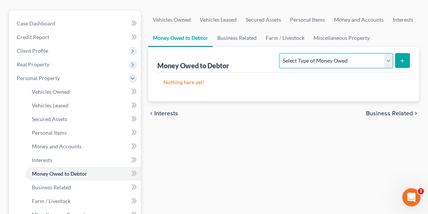
click at [343, 64] on select "Select Type of Money Owed Accounts Receivable Alimony Child Support Claims Agai…" at bounding box center [336, 60] width 114 height 15
select select "child_support"
click at [281, 53] on select "Select Type of Money Owed Accounts Receivable Alimony Child Support Claims Agai…" at bounding box center [336, 60] width 114 height 15
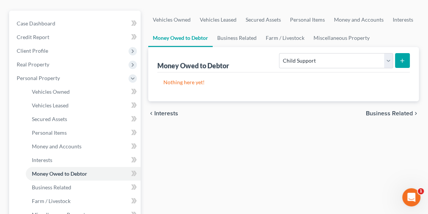
click at [400, 54] on button "submit" at bounding box center [402, 60] width 15 height 15
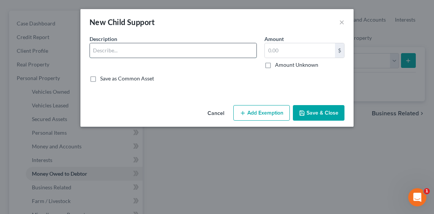
click at [138, 57] on input "text" at bounding box center [173, 50] width 167 height 14
type input "Backpay child support"
click at [289, 48] on input "text" at bounding box center [300, 50] width 70 height 14
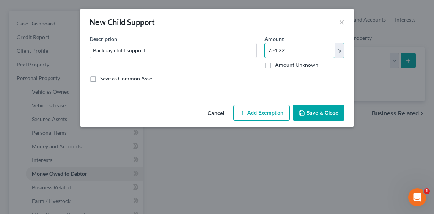
type input "734.22"
click at [325, 117] on button "Save & Close" at bounding box center [319, 113] width 52 height 16
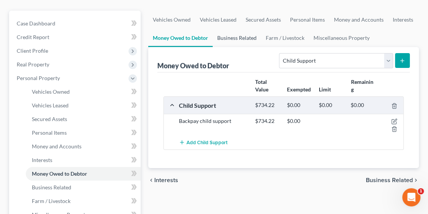
click at [250, 43] on link "Business Related" at bounding box center [237, 38] width 49 height 18
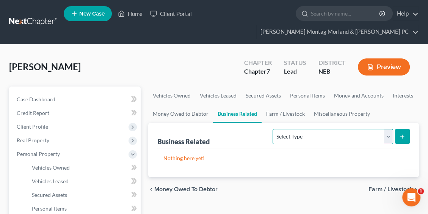
click at [323, 131] on select "Select Type Customer Lists Franchises Inventory Licenses Machinery Office Equip…" at bounding box center [333, 136] width 120 height 15
click at [225, 133] on div "Business Related Select Type Customer Lists Franchises Inventory Licenses Machi…" at bounding box center [283, 135] width 253 height 25
click at [334, 117] on link "Miscellaneous Property" at bounding box center [342, 114] width 65 height 18
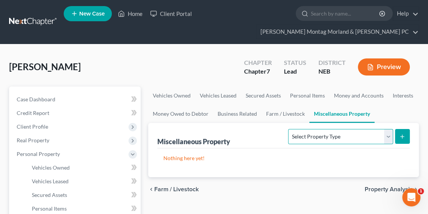
click at [294, 132] on select "Select Property Type Assigned for Creditor Benefit [DATE] Holding for Another N…" at bounding box center [340, 136] width 105 height 15
click at [258, 135] on div "Miscellaneous Property Select Property Type Assigned for Creditor Benefit [DATE…" at bounding box center [283, 135] width 253 height 25
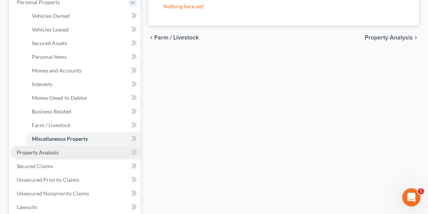
click at [46, 154] on span "Property Analysis" at bounding box center [38, 152] width 42 height 6
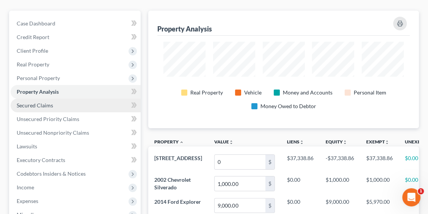
click at [51, 105] on span "Secured Claims" at bounding box center [35, 105] width 36 height 6
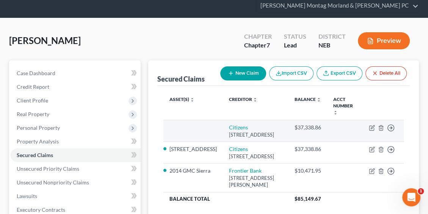
scroll to position [76, 0]
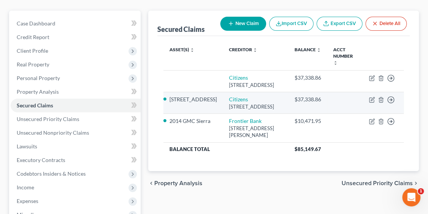
click at [181, 103] on li "[STREET_ADDRESS]" at bounding box center [193, 100] width 47 height 8
click at [370, 99] on icon "button" at bounding box center [372, 100] width 5 height 5
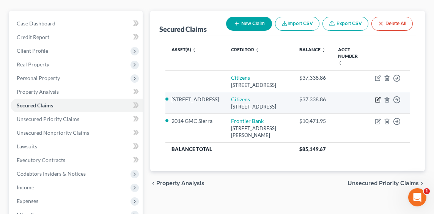
select select "48"
select select "2"
select select "0"
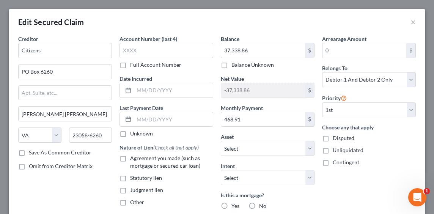
click at [410, 27] on div "Edit Secured Claim ×" at bounding box center [217, 22] width 416 height 26
click at [411, 22] on button "×" at bounding box center [413, 21] width 5 height 9
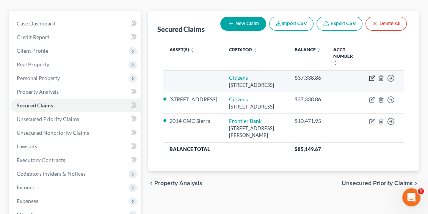
click at [375, 75] on icon "button" at bounding box center [372, 78] width 6 height 6
select select "48"
select select "0"
select select "2"
select select "0"
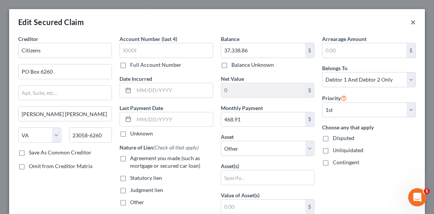
click at [411, 24] on button "×" at bounding box center [413, 21] width 5 height 9
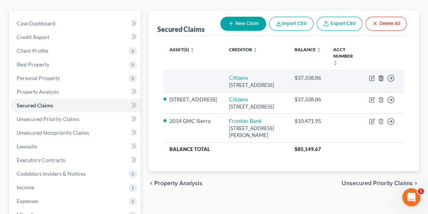
click at [381, 78] on line "button" at bounding box center [381, 79] width 0 height 2
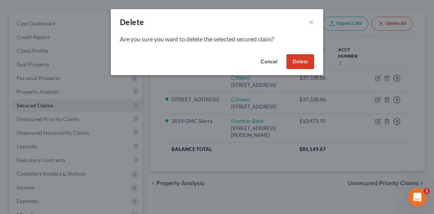
click at [312, 61] on button "Delete" at bounding box center [301, 61] width 28 height 15
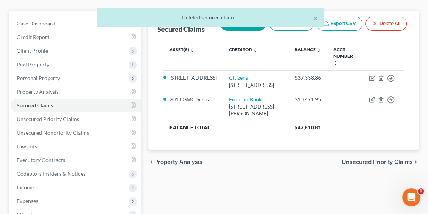
click at [294, 140] on div "Asset(s) expand_more expand_less unfold_more Creditor expand_more expand_less u…" at bounding box center [283, 93] width 253 height 114
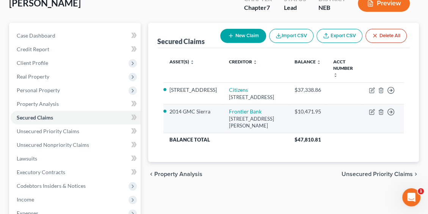
scroll to position [114, 0]
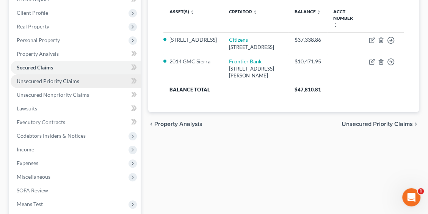
click at [39, 84] on link "Unsecured Priority Claims" at bounding box center [76, 81] width 130 height 14
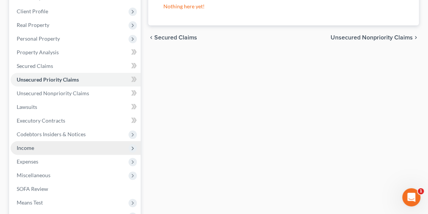
scroll to position [152, 0]
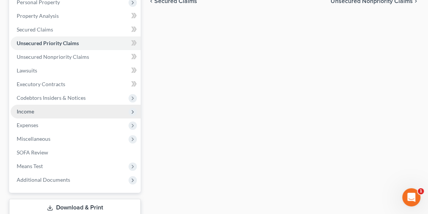
click at [39, 110] on span "Income" at bounding box center [76, 112] width 130 height 14
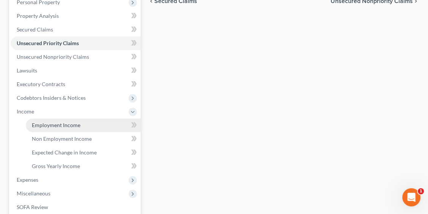
click at [45, 121] on link "Employment Income" at bounding box center [83, 125] width 115 height 14
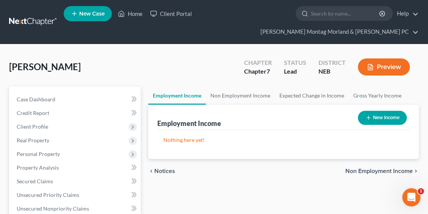
click at [361, 121] on button "New Income" at bounding box center [382, 118] width 49 height 14
select select "0"
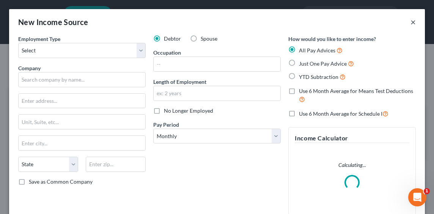
click at [411, 20] on button "×" at bounding box center [413, 21] width 5 height 9
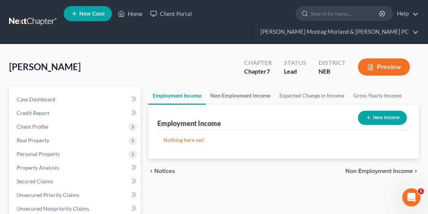
click at [230, 98] on link "Non Employment Income" at bounding box center [240, 96] width 69 height 18
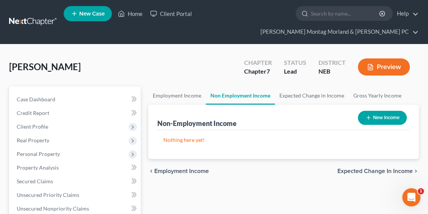
click at [383, 118] on button "New Income" at bounding box center [382, 118] width 49 height 14
select select "0"
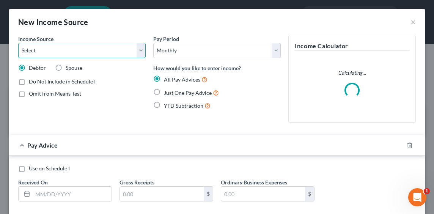
click at [70, 52] on select "Select Unemployment Disability (from employer) Pension Retirement Social Securi…" at bounding box center [82, 50] width 128 height 15
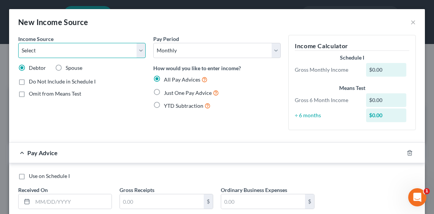
select select "3"
click at [18, 43] on select "Select Unemployment Disability (from employer) Pension Retirement Social Securi…" at bounding box center [82, 50] width 128 height 15
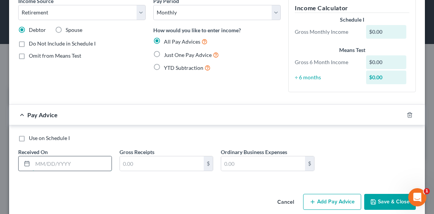
click at [38, 163] on input "text" at bounding box center [72, 163] width 79 height 14
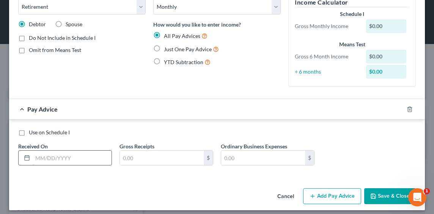
scroll to position [48, 0]
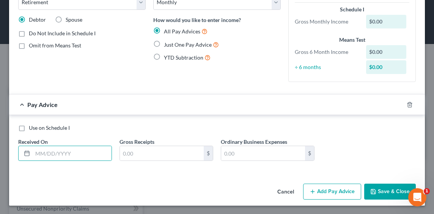
click at [192, 173] on div "Income Source * Select Unemployment Disability (from employer) Pension Retireme…" at bounding box center [217, 84] width 416 height 194
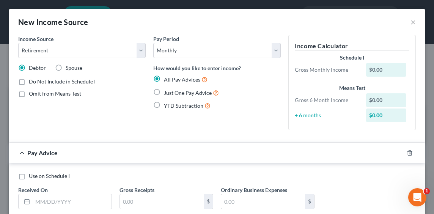
scroll to position [38, 0]
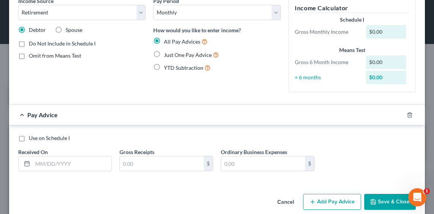
click at [186, 57] on span "Just One Pay Advice" at bounding box center [188, 55] width 48 height 6
click at [172, 55] on input "Just One Pay Advice" at bounding box center [169, 52] width 5 height 5
radio input "true"
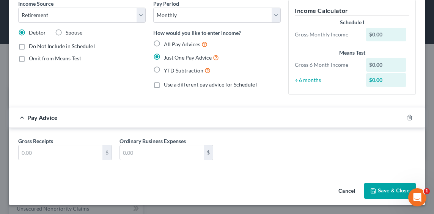
scroll to position [35, 0]
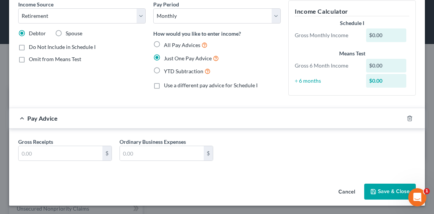
click at [183, 48] on span "All Pay Advices" at bounding box center [182, 45] width 36 height 6
click at [172, 46] on input "All Pay Advices" at bounding box center [169, 43] width 5 height 5
radio input "true"
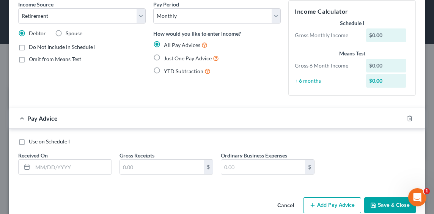
click at [181, 68] on span "YTD Subtraction" at bounding box center [183, 71] width 39 height 6
click at [172, 68] on input "YTD Subtraction" at bounding box center [169, 69] width 5 height 5
radio input "true"
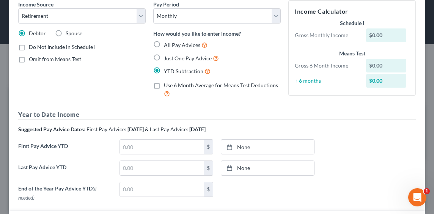
click at [184, 61] on span "Just One Pay Advice" at bounding box center [188, 58] width 48 height 6
click at [172, 59] on input "Just One Pay Advice" at bounding box center [169, 56] width 5 height 5
radio input "true"
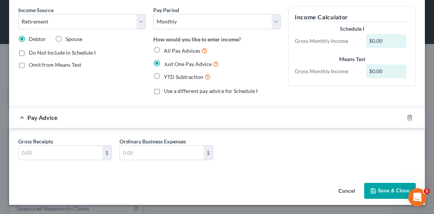
scroll to position [28, 0]
click at [93, 152] on input "text" at bounding box center [61, 153] width 84 height 14
click at [214, 135] on div "Gross Receipts $ Ordinary Business Expenses $" at bounding box center [217, 151] width 416 height 44
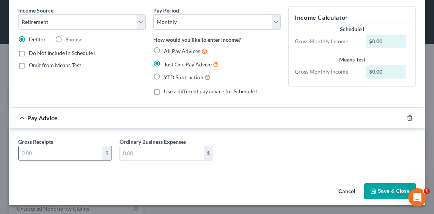
click at [66, 153] on input "text" at bounding box center [61, 153] width 84 height 14
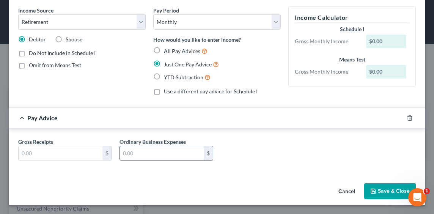
click at [204, 147] on div "$" at bounding box center [208, 153] width 9 height 14
click at [32, 119] on span "Pay Advice" at bounding box center [42, 117] width 30 height 7
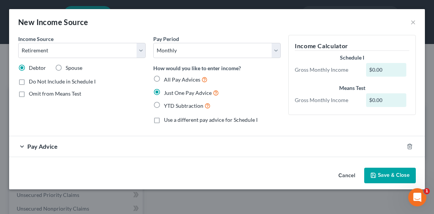
scroll to position [0, 0]
click at [57, 146] on span "Pay Advice" at bounding box center [42, 146] width 30 height 7
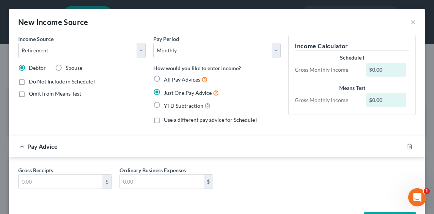
click at [404, 150] on div at bounding box center [414, 146] width 21 height 12
click at [408, 148] on icon "button" at bounding box center [409, 146] width 3 height 5
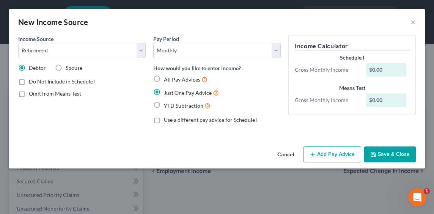
click at [178, 105] on span "YTD Subtraction" at bounding box center [183, 105] width 39 height 6
click at [172, 105] on input "YTD Subtraction" at bounding box center [169, 103] width 5 height 5
radio input "true"
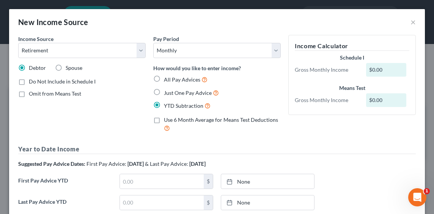
click at [178, 105] on span "YTD Subtraction" at bounding box center [183, 105] width 39 height 6
click at [172, 105] on input "YTD Subtraction" at bounding box center [169, 103] width 5 height 5
click at [178, 122] on span "Use 6 Month Average for Means Test Deductions" at bounding box center [221, 120] width 114 height 6
click at [172, 121] on input "Use 6 Month Average for Means Test Deductions" at bounding box center [169, 118] width 5 height 5
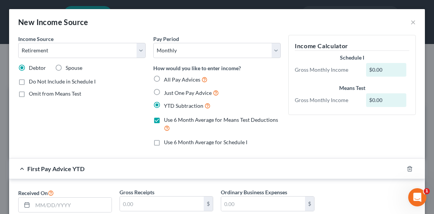
scroll to position [38, 0]
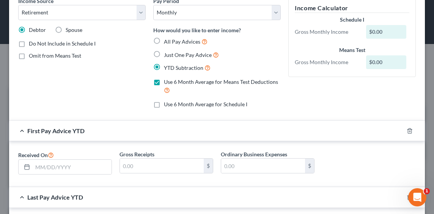
click at [170, 85] on span "Use 6 Month Average for Means Test Deductions" at bounding box center [221, 82] width 114 height 6
click at [170, 83] on input "Use 6 Month Average for Means Test Deductions" at bounding box center [169, 80] width 5 height 5
checkbox input "false"
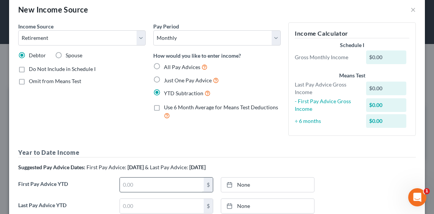
scroll to position [0, 0]
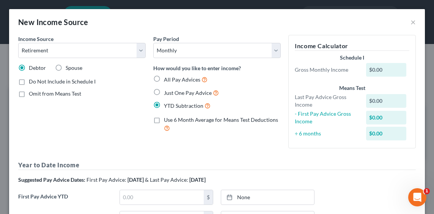
click at [180, 80] on span "All Pay Advices" at bounding box center [182, 79] width 36 height 6
click at [172, 80] on input "All Pay Advices" at bounding box center [169, 77] width 5 height 5
radio input "true"
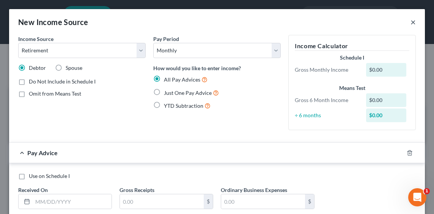
click at [411, 22] on button "×" at bounding box center [413, 21] width 5 height 9
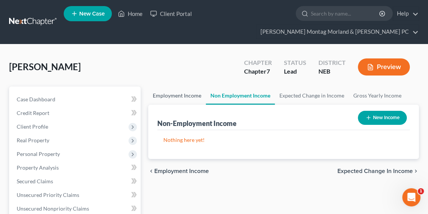
click at [180, 94] on link "Employment Income" at bounding box center [177, 96] width 58 height 18
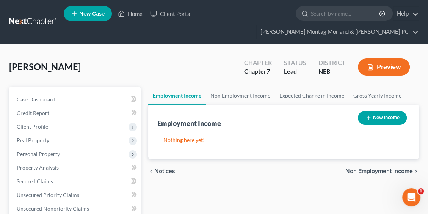
click at [383, 121] on button "New Income" at bounding box center [382, 118] width 49 height 14
select select "0"
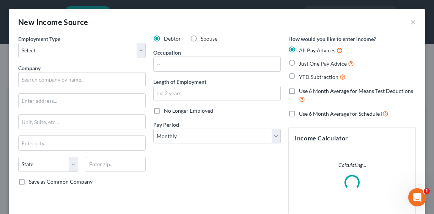
click at [83, 60] on div "Employment Type * Select Full or [DEMOGRAPHIC_DATA] Employment Self Employment …" at bounding box center [81, 128] width 135 height 186
click at [83, 57] on select "Select Full or [DEMOGRAPHIC_DATA] Employment Self Employment" at bounding box center [82, 50] width 128 height 15
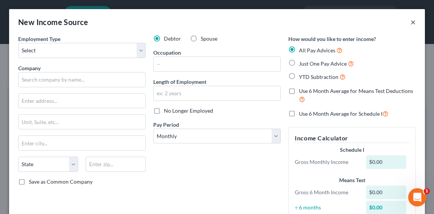
click at [411, 22] on button "×" at bounding box center [413, 21] width 5 height 9
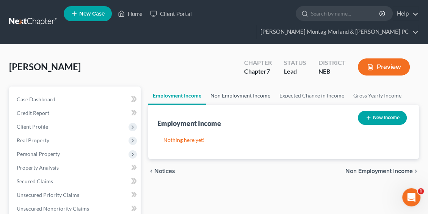
click at [233, 97] on link "Non Employment Income" at bounding box center [240, 96] width 69 height 18
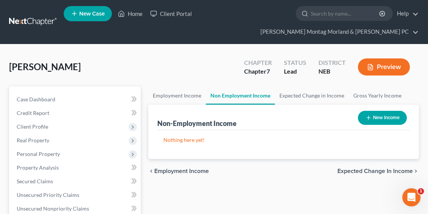
click at [389, 116] on button "New Income" at bounding box center [382, 118] width 49 height 14
select select "0"
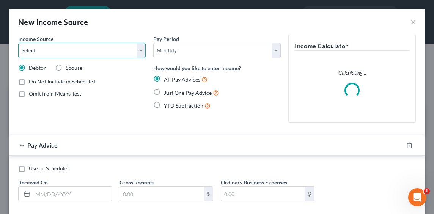
click at [52, 48] on select "Select Unemployment Disability (from employer) Pension Retirement Social Securi…" at bounding box center [82, 50] width 128 height 15
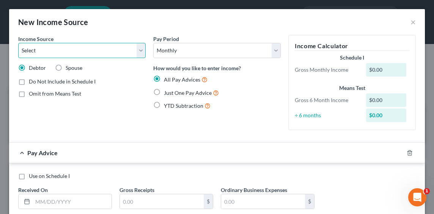
select select "3"
click at [18, 43] on select "Select Unemployment Disability (from employer) Pension Retirement Social Securi…" at bounding box center [82, 50] width 128 height 15
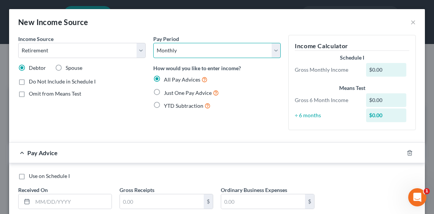
click at [196, 49] on select "Select Monthly Twice Monthly Every Other Week Weekly" at bounding box center [217, 50] width 128 height 15
click at [153, 43] on select "Select Monthly Twice Monthly Every Other Week Weekly" at bounding box center [217, 50] width 128 height 15
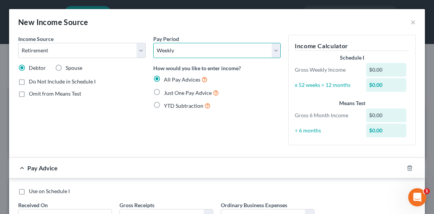
click at [203, 55] on select "Select Monthly Twice Monthly Every Other Week Weekly" at bounding box center [217, 50] width 128 height 15
select select "0"
click at [153, 43] on select "Select Monthly Twice Monthly Every Other Week Weekly" at bounding box center [217, 50] width 128 height 15
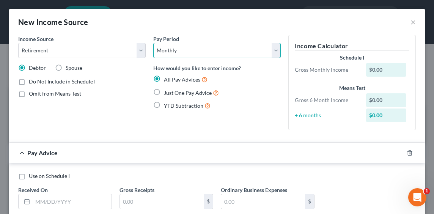
scroll to position [38, 0]
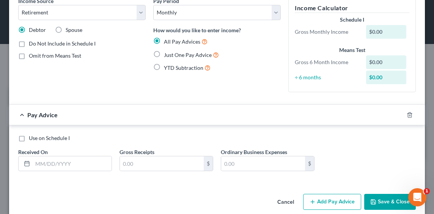
click at [396, 202] on button "Save & Close" at bounding box center [390, 202] width 52 height 16
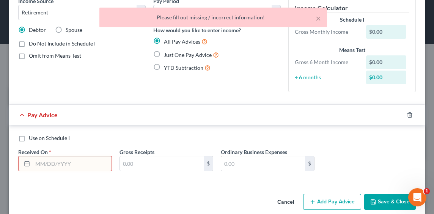
click at [79, 164] on input "text" at bounding box center [72, 163] width 79 height 14
click at [103, 139] on div "Use on Schedule I" at bounding box center [217, 138] width 398 height 8
click at [170, 164] on input "text" at bounding box center [162, 163] width 84 height 14
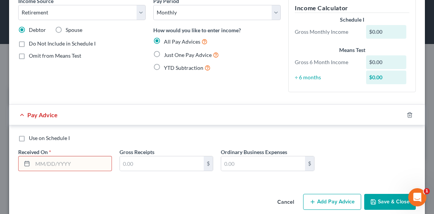
click at [97, 169] on input "text" at bounding box center [72, 163] width 79 height 14
click at [93, 162] on input "text" at bounding box center [72, 163] width 79 height 14
click at [92, 152] on div "Received On *" at bounding box center [64, 159] width 101 height 23
click at [85, 156] on input "text" at bounding box center [72, 163] width 79 height 14
click at [73, 162] on input "text" at bounding box center [72, 163] width 79 height 14
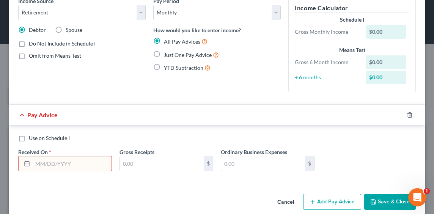
click at [46, 168] on input "text" at bounding box center [72, 163] width 79 height 14
click at [33, 173] on div "Use on Schedule I Received On * Gross Receipts $ Ordinary Business Expenses $" at bounding box center [216, 155] width 405 height 43
click at [31, 167] on div at bounding box center [26, 163] width 14 height 14
click at [37, 158] on input "text" at bounding box center [72, 163] width 79 height 14
click at [40, 161] on input "text" at bounding box center [72, 163] width 79 height 14
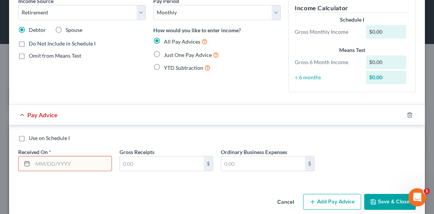
click at [47, 152] on span "Received On" at bounding box center [33, 152] width 30 height 6
drag, startPoint x: 54, startPoint y: 151, endPoint x: 17, endPoint y: 150, distance: 37.2
click at [17, 150] on div "Received On *" at bounding box center [64, 159] width 101 height 23
drag, startPoint x: 17, startPoint y: 150, endPoint x: 52, endPoint y: 150, distance: 34.5
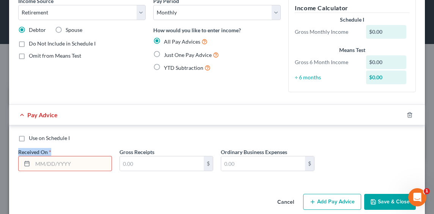
click at [52, 150] on div "Received On *" at bounding box center [64, 159] width 101 height 23
click at [50, 151] on span "*" at bounding box center [50, 152] width 2 height 8
drag, startPoint x: 49, startPoint y: 152, endPoint x: 18, endPoint y: 154, distance: 30.8
click at [18, 154] on div "Received On *" at bounding box center [64, 159] width 101 height 23
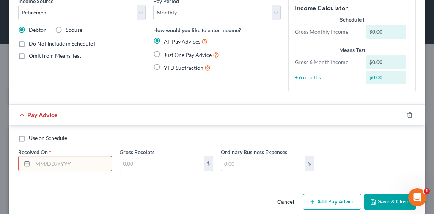
click at [17, 153] on div "Received On *" at bounding box center [64, 159] width 101 height 23
drag, startPoint x: 17, startPoint y: 151, endPoint x: 47, endPoint y: 151, distance: 29.6
click at [47, 151] on div "Received On *" at bounding box center [64, 159] width 101 height 23
click at [48, 153] on label "Received On *" at bounding box center [34, 152] width 33 height 8
click at [47, 153] on span "Received On" at bounding box center [33, 152] width 30 height 6
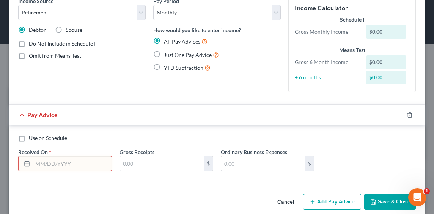
click at [46, 151] on span "Received On" at bounding box center [33, 152] width 30 height 6
drag, startPoint x: 43, startPoint y: 151, endPoint x: 30, endPoint y: 153, distance: 13.0
click at [30, 153] on span "Received On" at bounding box center [33, 152] width 30 height 6
drag, startPoint x: 30, startPoint y: 153, endPoint x: 50, endPoint y: 148, distance: 20.7
click at [50, 148] on span "*" at bounding box center [50, 152] width 2 height 8
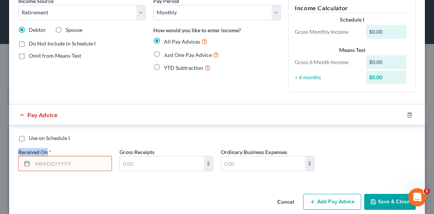
drag, startPoint x: 50, startPoint y: 148, endPoint x: 18, endPoint y: 147, distance: 31.5
click at [18, 147] on div "Use on Schedule I Received On * Gross Receipts $ Ordinary Business Expenses $" at bounding box center [216, 155] width 405 height 43
drag, startPoint x: 20, startPoint y: 147, endPoint x: 52, endPoint y: 147, distance: 31.5
click at [52, 147] on div "Use on Schedule I Received On * Gross Receipts $ Ordinary Business Expenses $" at bounding box center [216, 155] width 405 height 43
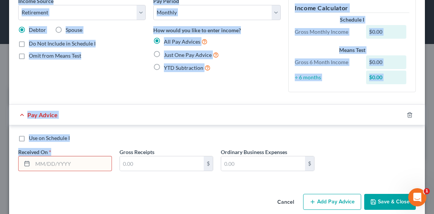
drag, startPoint x: 51, startPoint y: 149, endPoint x: -2, endPoint y: 150, distance: 52.4
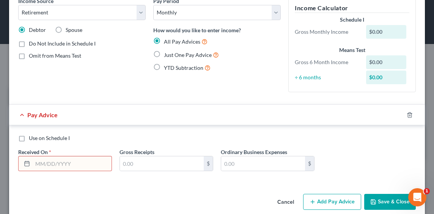
drag, startPoint x: 0, startPoint y: 150, endPoint x: 68, endPoint y: 152, distance: 68.3
click at [68, 152] on div "Received On *" at bounding box center [64, 159] width 101 height 23
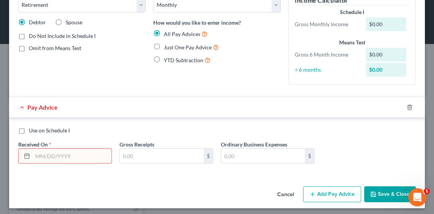
scroll to position [48, 0]
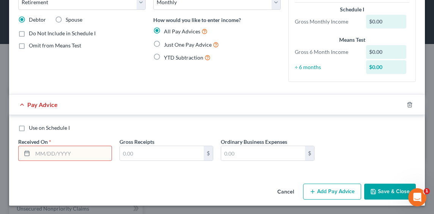
click at [197, 59] on span "YTD Subtraction" at bounding box center [183, 57] width 39 height 6
click at [172, 58] on input "YTD Subtraction" at bounding box center [169, 55] width 5 height 5
radio input "true"
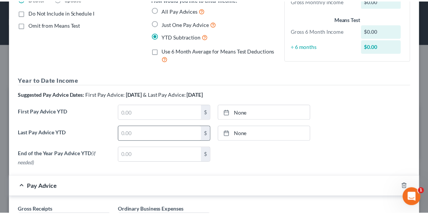
scroll to position [137, 0]
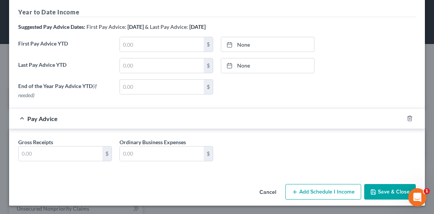
click at [269, 189] on button "Cancel" at bounding box center [268, 192] width 29 height 15
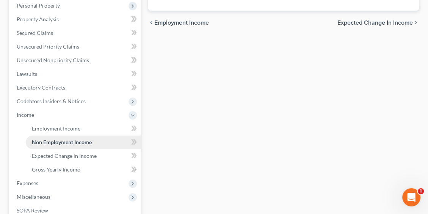
scroll to position [190, 0]
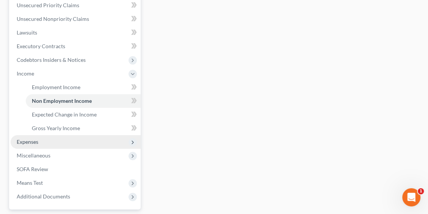
click at [42, 140] on span "Expenses" at bounding box center [76, 142] width 130 height 14
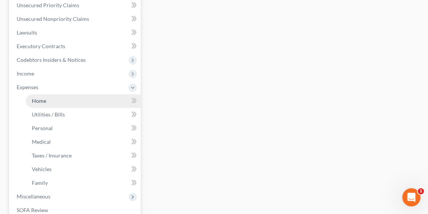
click at [48, 96] on link "Home" at bounding box center [83, 101] width 115 height 14
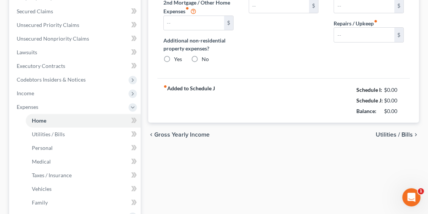
type input "0.00"
radio input "true"
type input "0.00"
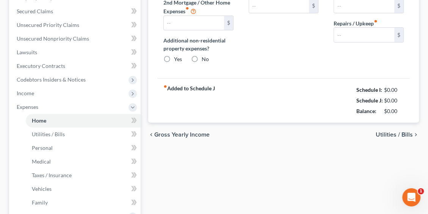
type input "0.00"
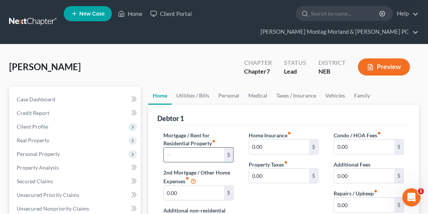
click at [213, 156] on input "text" at bounding box center [194, 155] width 60 height 14
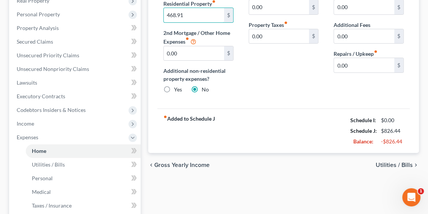
scroll to position [152, 0]
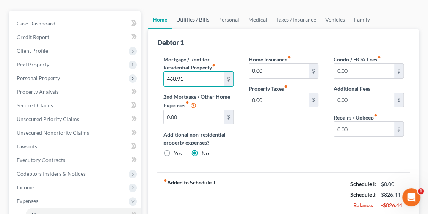
type input "468.91"
click at [202, 14] on link "Utilities / Bills" at bounding box center [193, 20] width 42 height 18
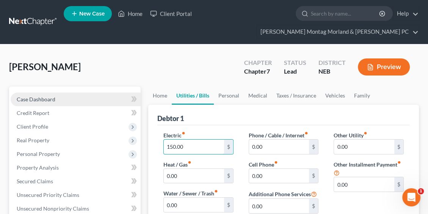
type input "150.00"
click at [57, 97] on link "Case Dashboard" at bounding box center [76, 100] width 130 height 14
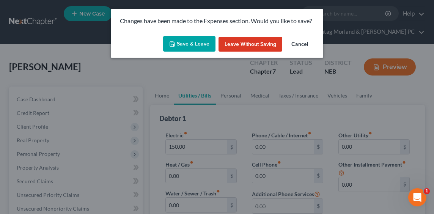
click at [193, 50] on button "Save & Leave" at bounding box center [189, 44] width 52 height 16
